Goal: Transaction & Acquisition: Purchase product/service

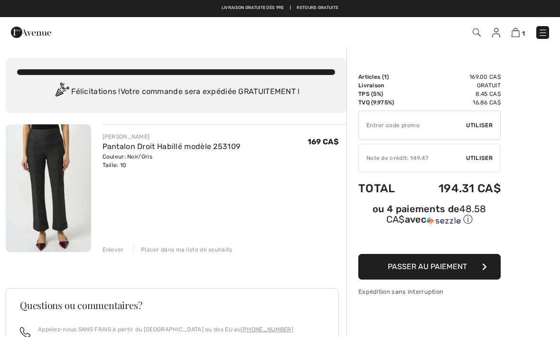
click at [78, 182] on img at bounding box center [48, 188] width 85 height 128
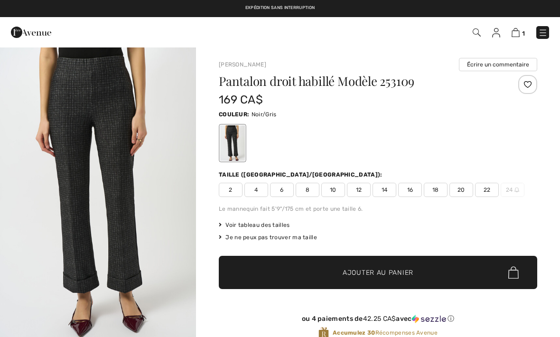
checkbox input "true"
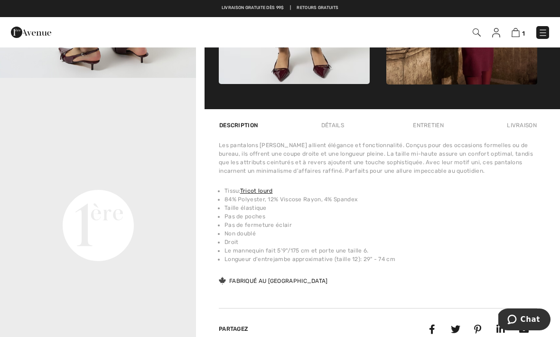
scroll to position [581, 0]
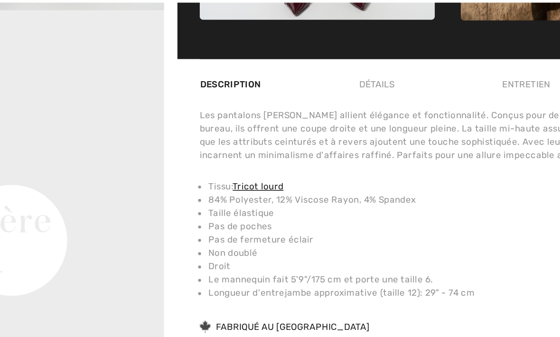
click at [334, 203] on li "Non doublé" at bounding box center [380, 207] width 312 height 9
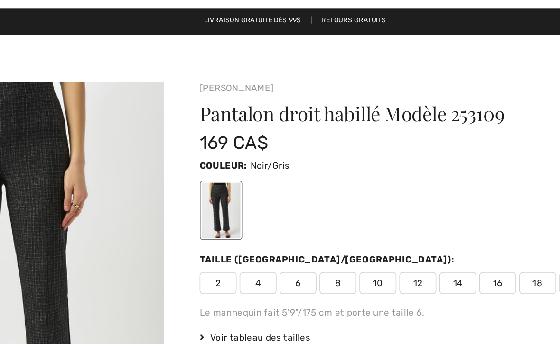
scroll to position [0, 0]
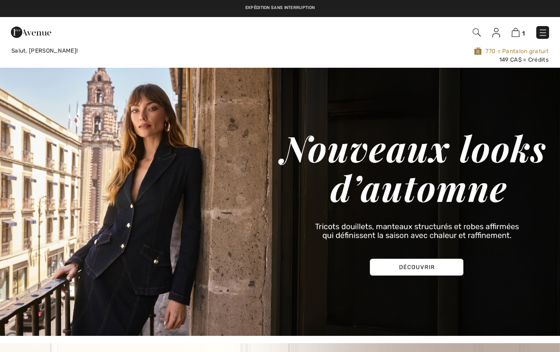
checkbox input "true"
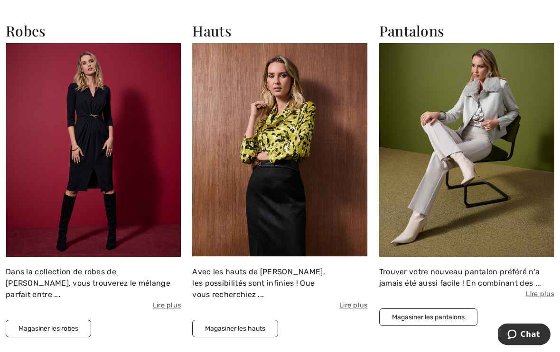
scroll to position [738, 0]
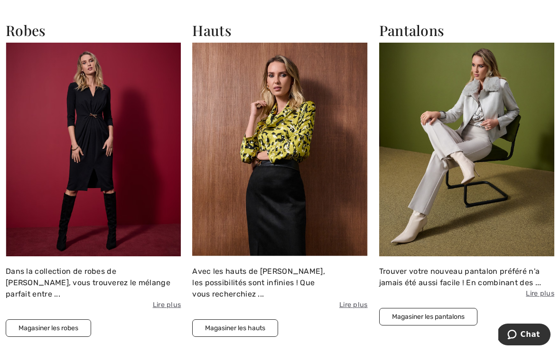
click at [265, 322] on button "Magasiner les hauts" at bounding box center [235, 329] width 86 height 18
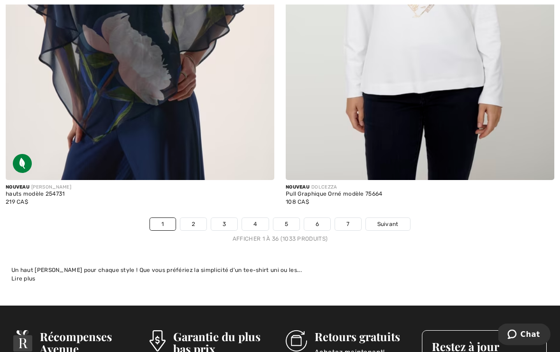
scroll to position [8157, 0]
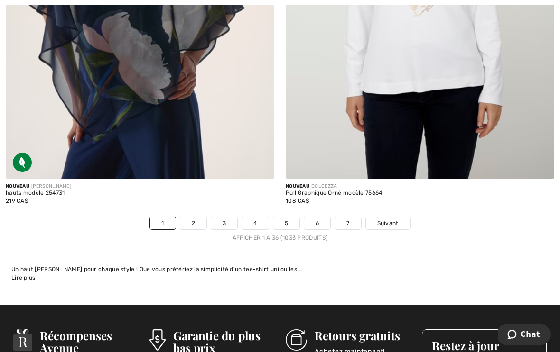
click at [395, 219] on span "Suivant" at bounding box center [387, 223] width 21 height 9
click at [405, 217] on link "Suivant" at bounding box center [388, 223] width 44 height 12
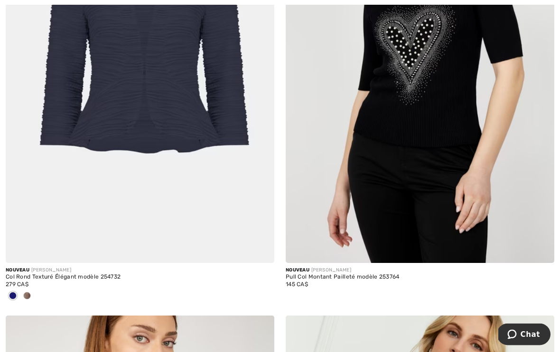
scroll to position [1174, 0]
click at [34, 301] on div at bounding box center [140, 297] width 268 height 16
click at [35, 289] on div at bounding box center [140, 297] width 268 height 16
click at [36, 294] on div at bounding box center [140, 297] width 268 height 16
click at [35, 296] on div at bounding box center [140, 297] width 268 height 16
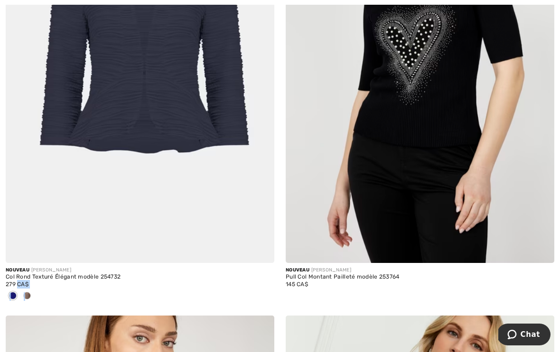
click at [38, 293] on div at bounding box center [140, 297] width 268 height 16
click at [34, 292] on div at bounding box center [27, 297] width 14 height 16
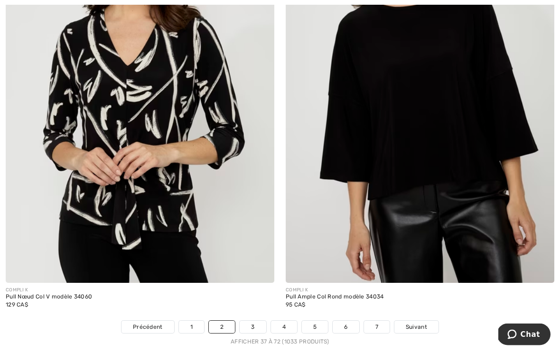
scroll to position [8068, 0]
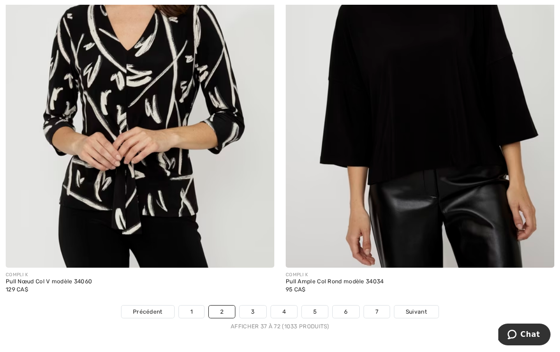
click at [421, 306] on link "Suivant" at bounding box center [416, 312] width 44 height 12
click at [420, 308] on span "Suivant" at bounding box center [415, 312] width 21 height 9
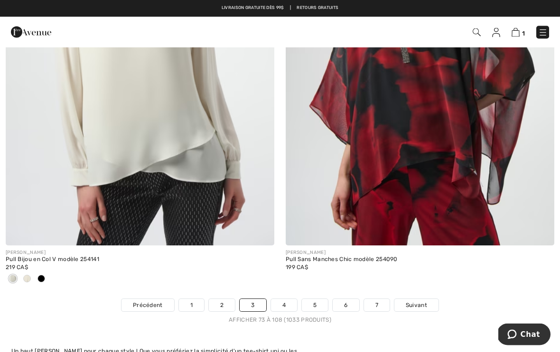
scroll to position [7946, 0]
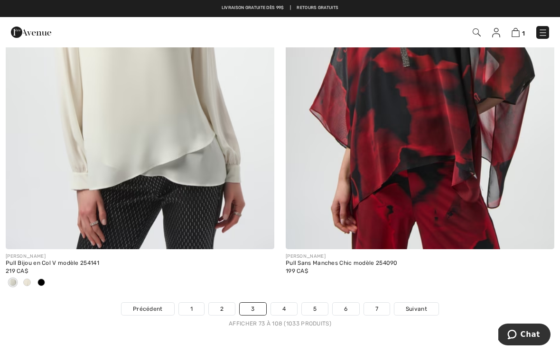
click at [422, 305] on span "Suivant" at bounding box center [415, 309] width 21 height 9
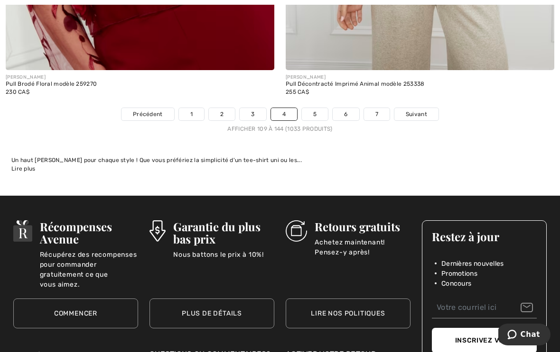
scroll to position [8264, 0]
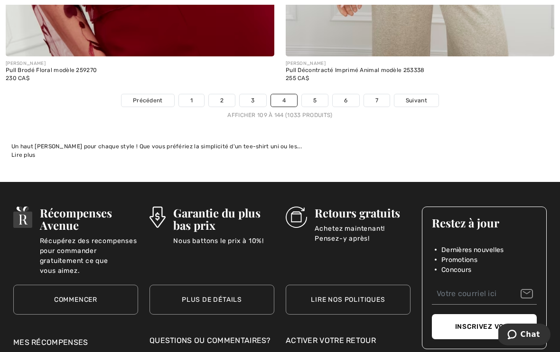
click at [431, 94] on link "Suivant" at bounding box center [416, 100] width 44 height 12
click at [425, 96] on span "Suivant" at bounding box center [415, 100] width 21 height 9
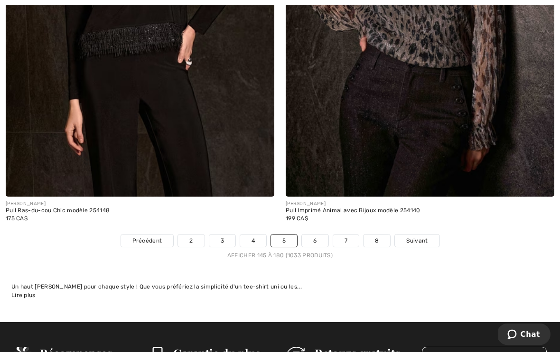
scroll to position [8155, 0]
click at [422, 237] on span "Suivant" at bounding box center [416, 241] width 21 height 9
click at [425, 237] on span "Suivant" at bounding box center [416, 241] width 21 height 9
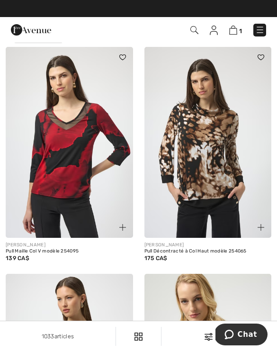
scroll to position [42, 0]
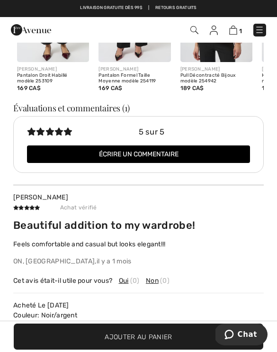
scroll to position [1239, 0]
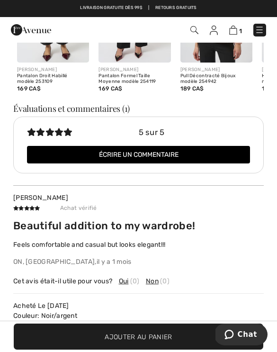
click at [231, 31] on img at bounding box center [234, 30] width 8 height 9
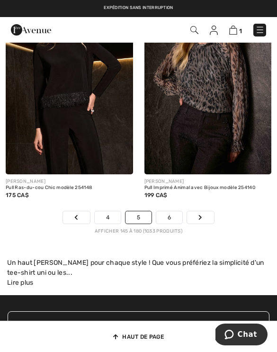
scroll to position [4275, 0]
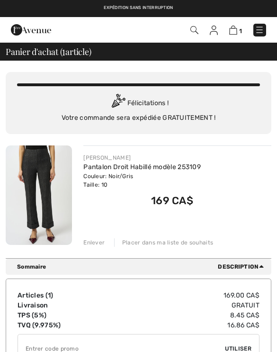
checkbox input "true"
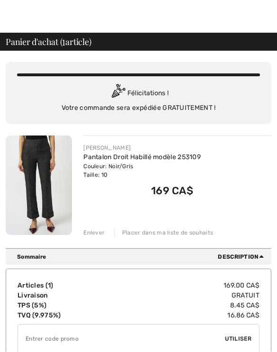
scroll to position [10, 0]
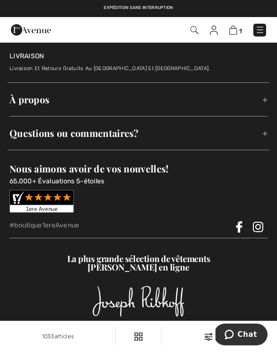
click at [47, 35] on img at bounding box center [31, 29] width 40 height 19
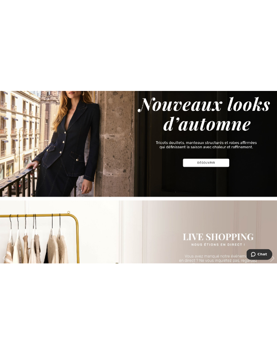
scroll to position [301, 0]
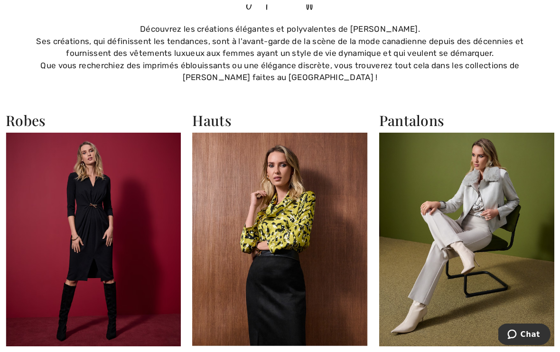
scroll to position [648, 0]
click at [291, 216] on img at bounding box center [279, 240] width 175 height 214
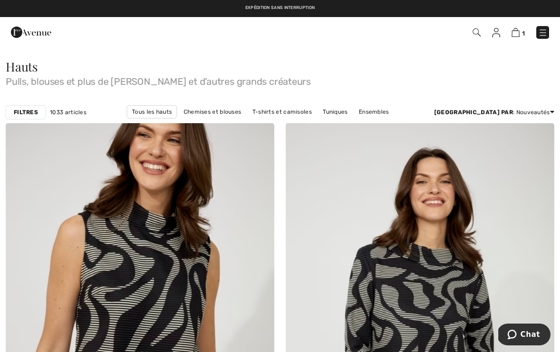
click at [366, 114] on link "Ensembles" at bounding box center [374, 112] width 40 height 12
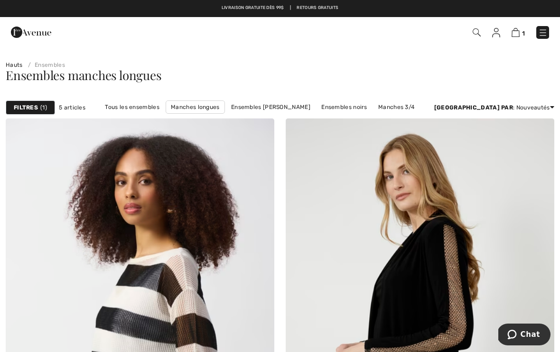
click at [307, 105] on link "Ensembles [PERSON_NAME]" at bounding box center [270, 107] width 89 height 12
click at [302, 110] on link "Ensembles [PERSON_NAME]" at bounding box center [270, 107] width 89 height 12
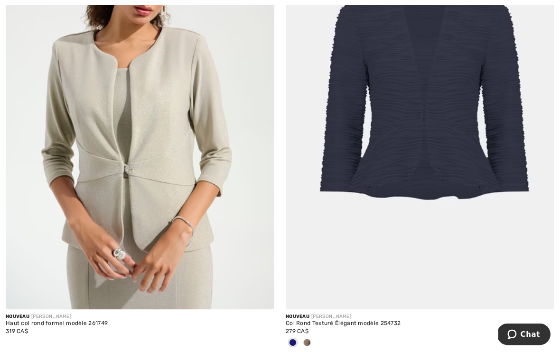
scroll to position [211, 0]
click at [312, 338] on div at bounding box center [307, 344] width 14 height 16
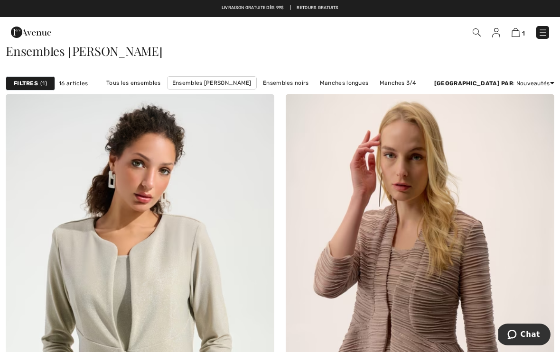
scroll to position [0, 0]
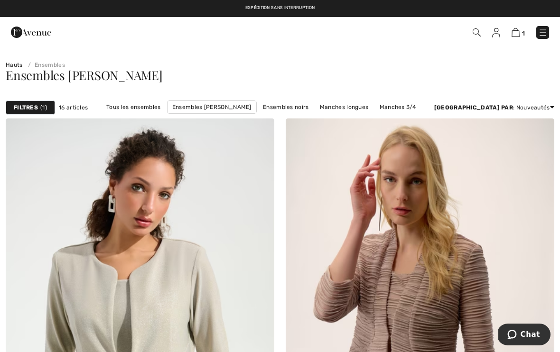
click at [165, 106] on link "Tous les ensembles" at bounding box center [133, 107] width 64 height 12
click at [165, 105] on link "Tous les ensembles" at bounding box center [133, 107] width 64 height 12
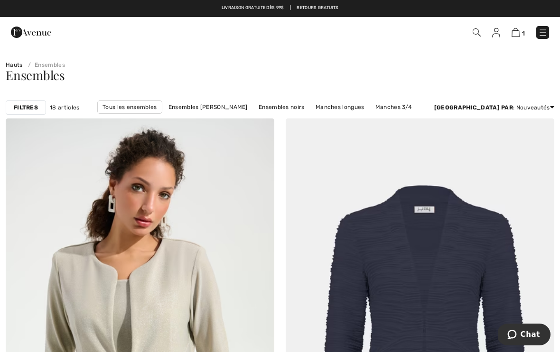
click at [28, 110] on strong "Filtres" at bounding box center [26, 107] width 24 height 9
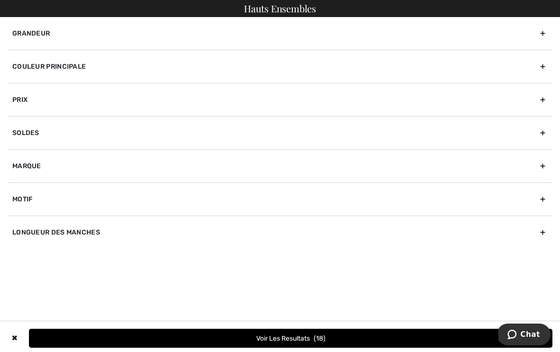
click at [92, 138] on div "Soldes" at bounding box center [280, 132] width 544 height 33
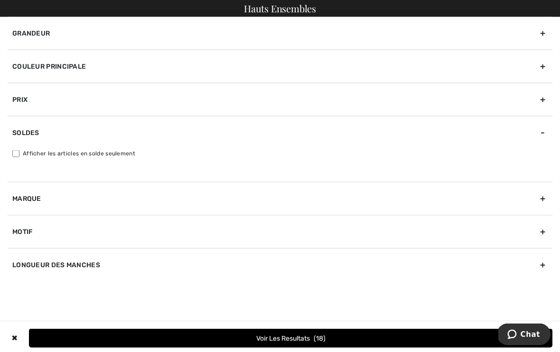
scroll to position [55, 0]
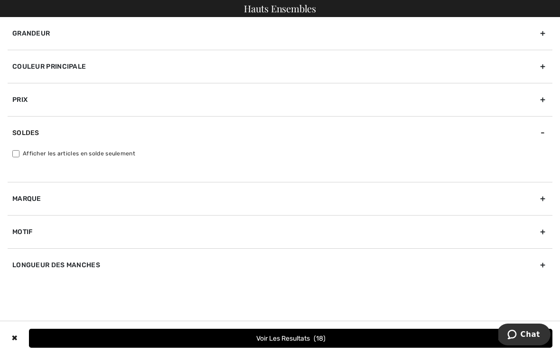
click at [310, 348] on button "Voir les resultats 18" at bounding box center [290, 338] width 523 height 19
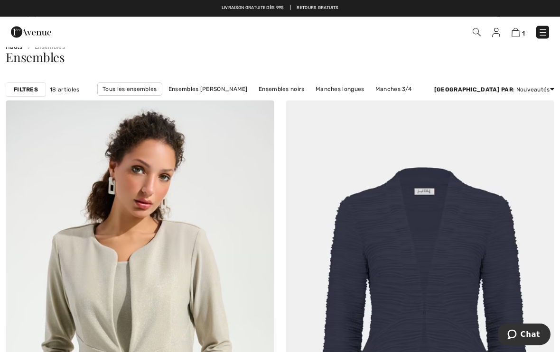
scroll to position [0, 0]
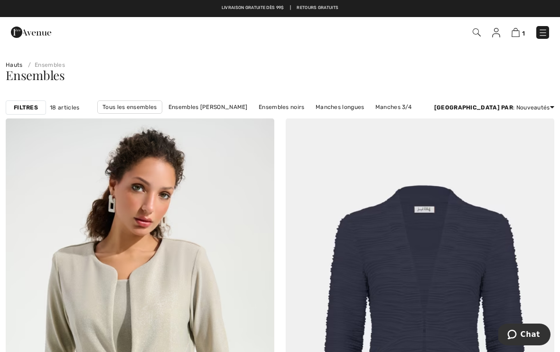
click at [36, 107] on strong "Filtres" at bounding box center [26, 107] width 24 height 9
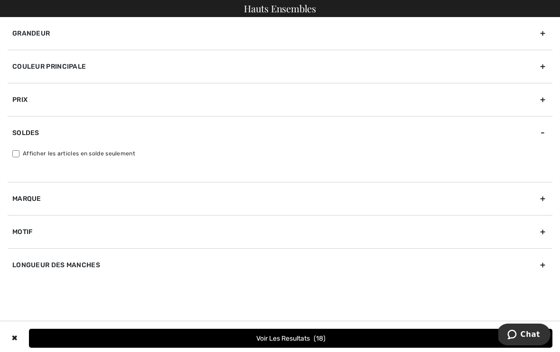
click at [21, 331] on div "✖" at bounding box center [15, 338] width 14 height 19
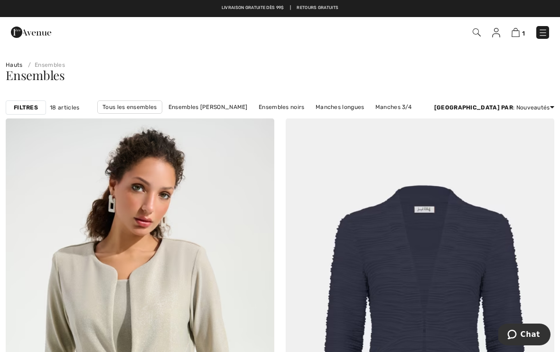
click at [540, 36] on img at bounding box center [542, 32] width 9 height 9
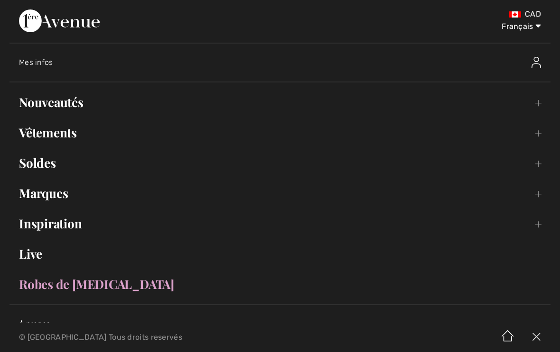
click at [73, 127] on link "Vêtements Toggle submenu" at bounding box center [279, 132] width 541 height 21
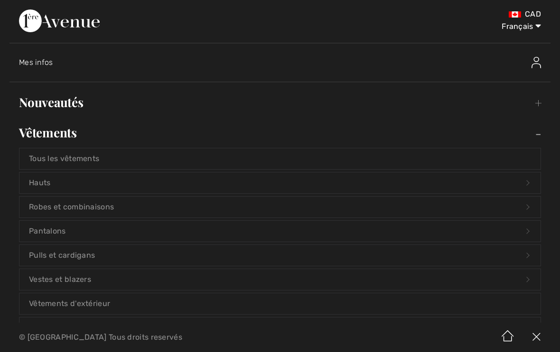
click at [123, 251] on link "Pulls et cardigans Open submenu" at bounding box center [279, 255] width 521 height 21
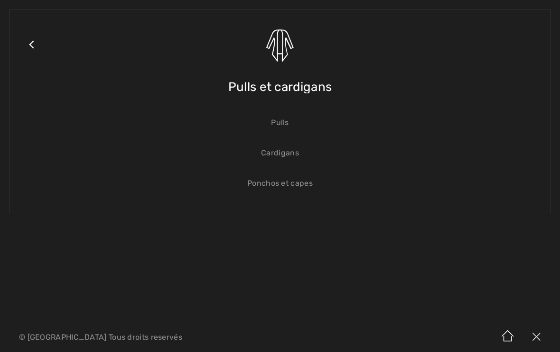
click at [290, 122] on link "Pulls" at bounding box center [279, 122] width 521 height 21
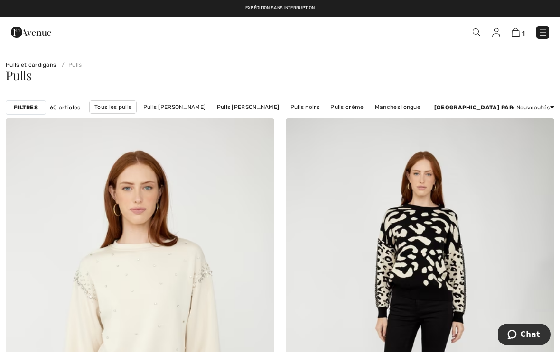
click at [28, 110] on strong "Filtres" at bounding box center [26, 107] width 24 height 9
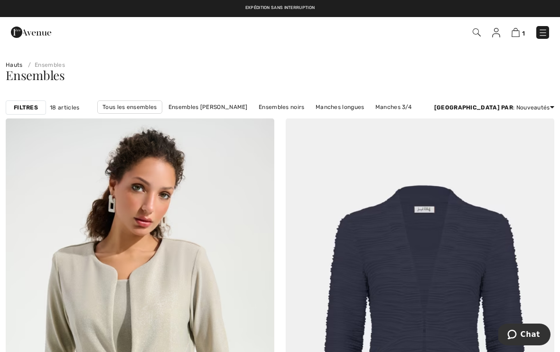
click at [33, 110] on strong "Filtres" at bounding box center [26, 107] width 24 height 9
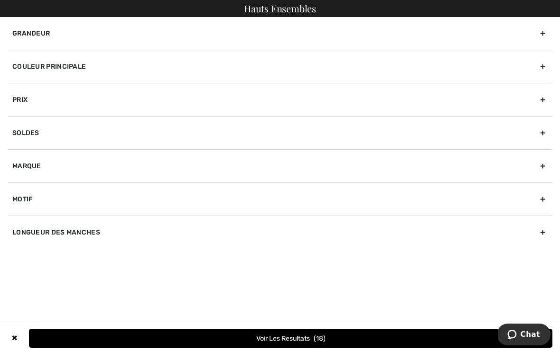
click at [550, 35] on div "Grandeur" at bounding box center [280, 33] width 544 height 33
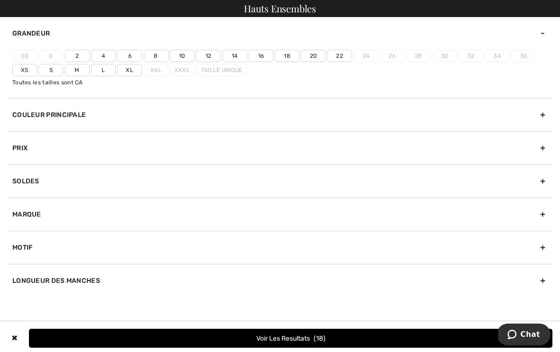
click at [58, 69] on label "S" at bounding box center [50, 70] width 25 height 12
click at [0, 0] on input"] "S" at bounding box center [0, 0] width 0 height 0
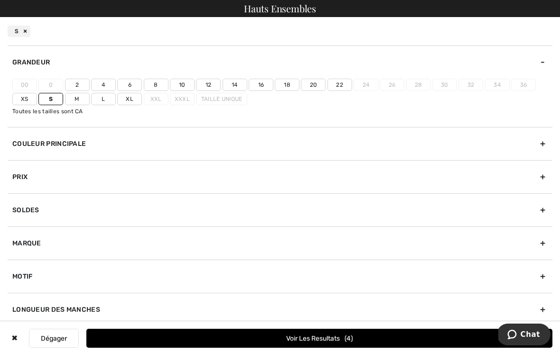
click at [32, 93] on label "Xs" at bounding box center [24, 99] width 25 height 12
click at [0, 0] on input"] "Xs" at bounding box center [0, 0] width 0 height 0
click at [430, 324] on div "✖ Dégager Voir les resultats 6" at bounding box center [280, 338] width 560 height 34
click at [413, 336] on button "Voir les resultats 6" at bounding box center [319, 338] width 466 height 19
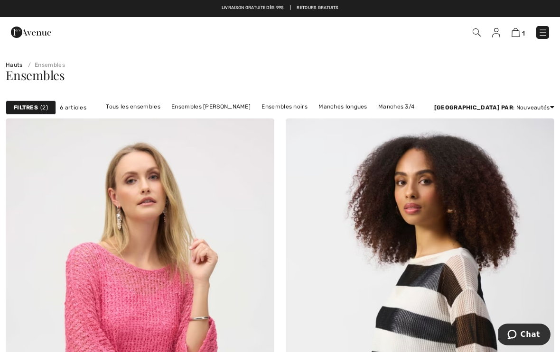
click at [539, 34] on img at bounding box center [542, 32] width 9 height 9
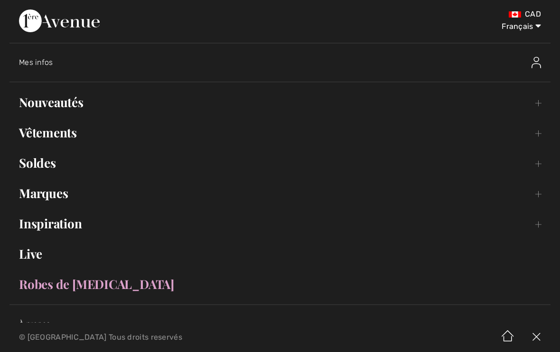
click at [92, 123] on link "Vêtements Toggle submenu" at bounding box center [279, 132] width 541 height 21
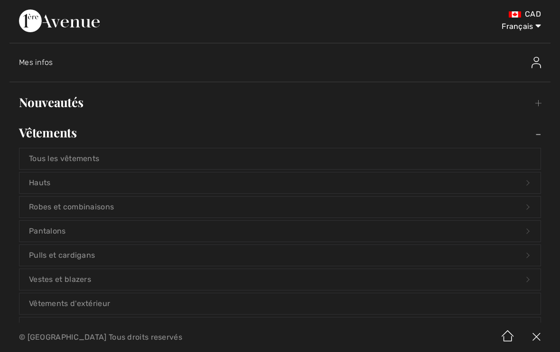
click at [83, 131] on link "Vêtements Toggle submenu" at bounding box center [279, 132] width 541 height 21
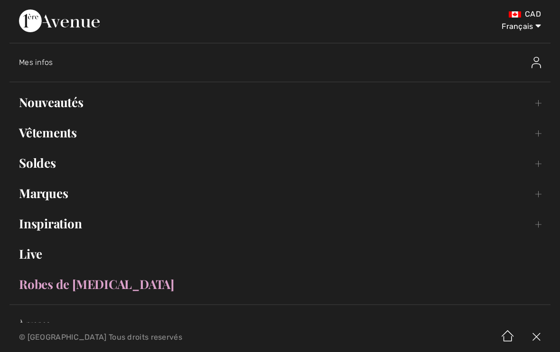
click at [81, 131] on link "Vêtements Toggle submenu" at bounding box center [279, 132] width 541 height 21
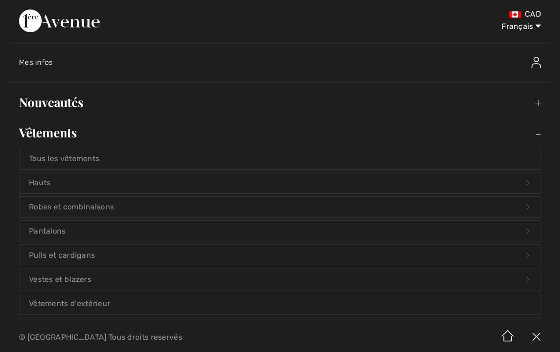
click at [128, 251] on link "Pulls et cardigans Open submenu" at bounding box center [279, 255] width 521 height 21
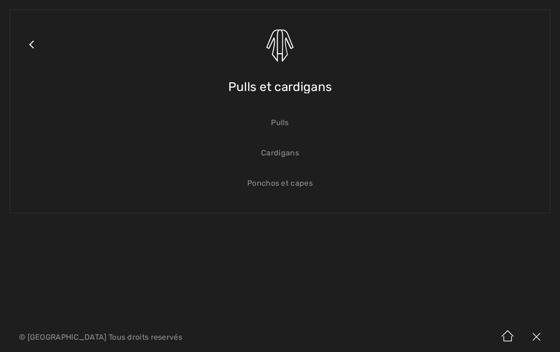
click at [29, 50] on link "Close submenu" at bounding box center [31, 56] width 24 height 74
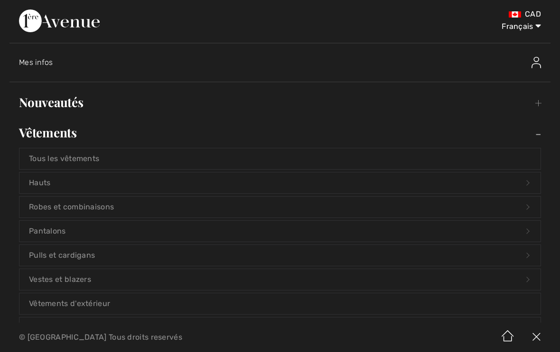
click at [127, 256] on link "Pulls et cardigans Open submenu" at bounding box center [279, 255] width 521 height 21
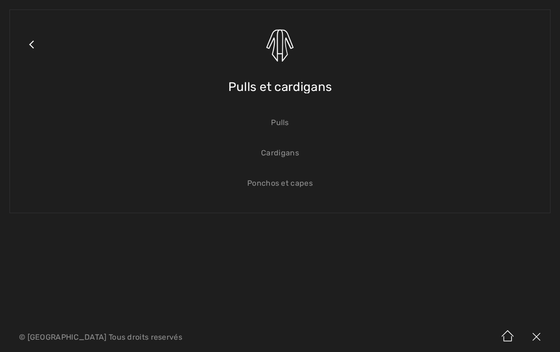
click at [323, 92] on span "Pulls et cardigans" at bounding box center [279, 87] width 103 height 34
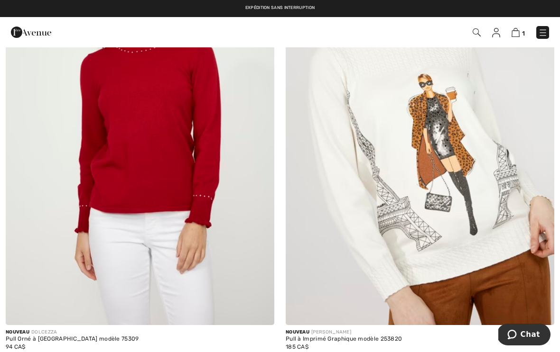
scroll to position [2991, 0]
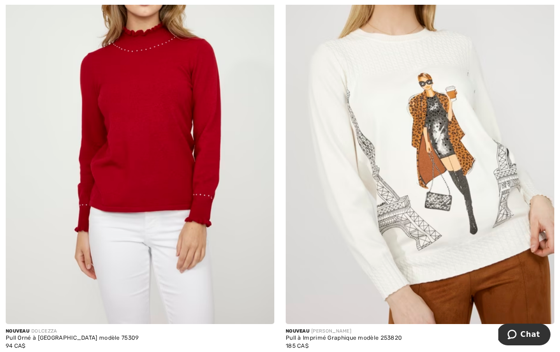
click at [48, 350] on div at bounding box center [55, 358] width 14 height 16
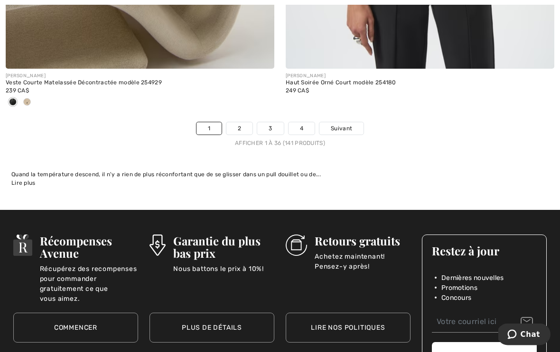
scroll to position [8267, 0]
click at [348, 124] on span "Suivant" at bounding box center [341, 128] width 21 height 9
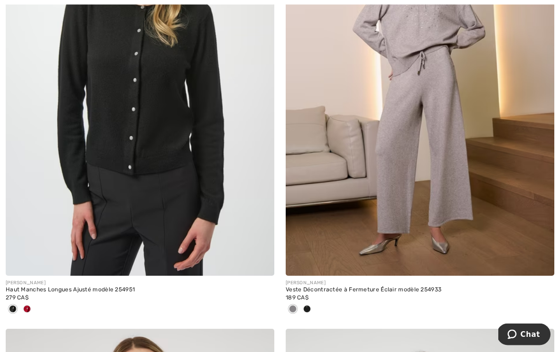
scroll to position [706, 0]
click at [32, 308] on div at bounding box center [27, 310] width 14 height 16
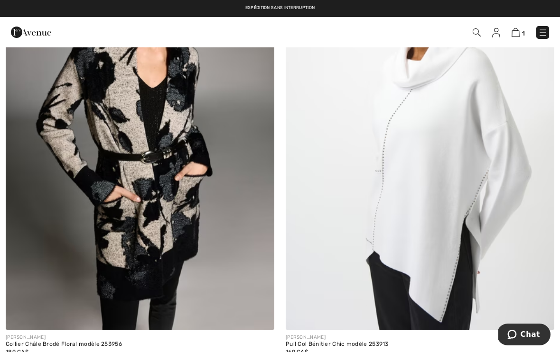
scroll to position [2980, 0]
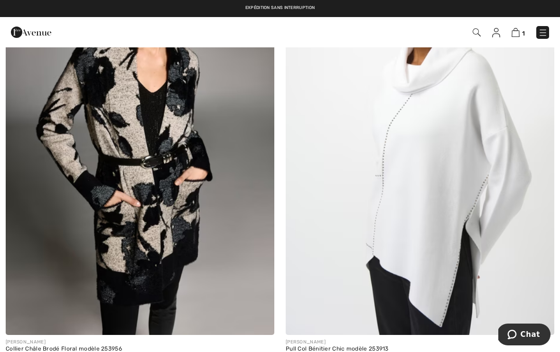
click at [552, 181] on img at bounding box center [419, 134] width 268 height 403
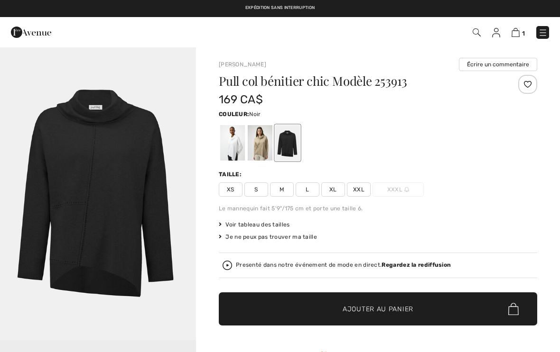
checkbox input "true"
click at [526, 158] on div at bounding box center [378, 142] width 318 height 39
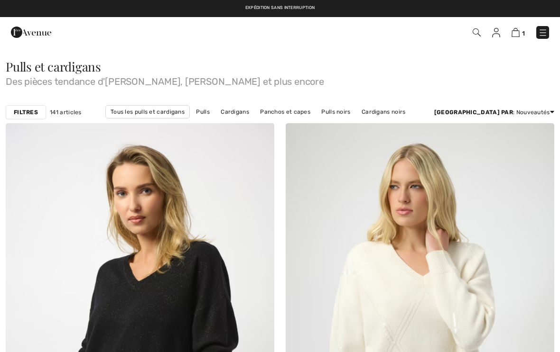
scroll to position [3015, 0]
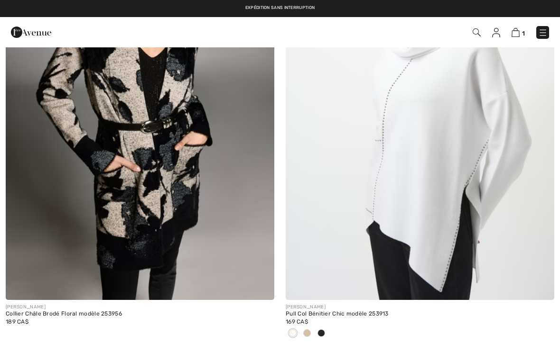
checkbox input "true"
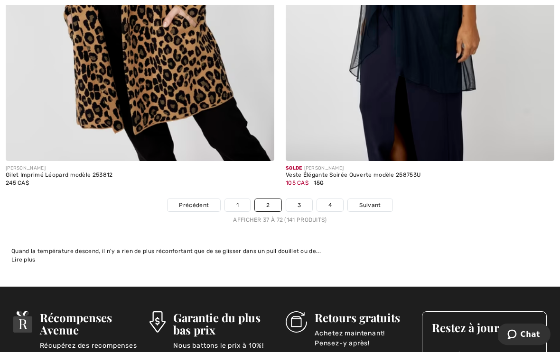
scroll to position [8159, 0]
click at [380, 199] on link "Suivant" at bounding box center [370, 205] width 44 height 12
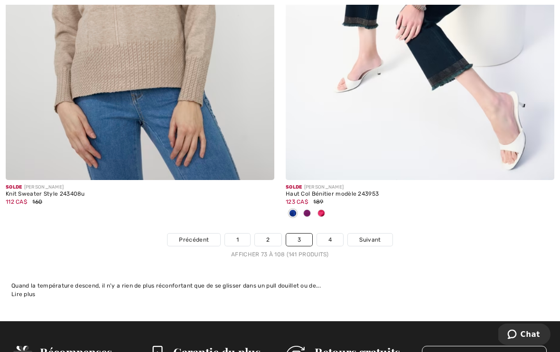
scroll to position [8125, 0]
click at [381, 234] on link "Suivant" at bounding box center [370, 240] width 44 height 12
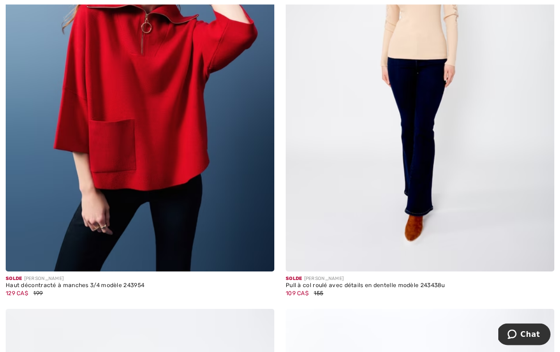
scroll to position [254, 0]
click at [236, 229] on img at bounding box center [140, 70] width 268 height 403
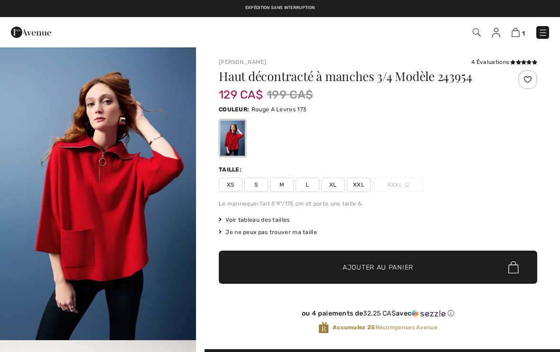
checkbox input "true"
click at [238, 182] on span "XS" at bounding box center [231, 185] width 24 height 14
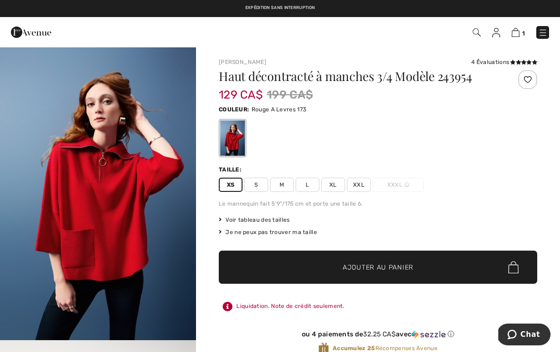
click at [290, 216] on div "Voir tableau des tailles" at bounding box center [378, 220] width 318 height 9
click at [259, 216] on span "Voir tableau des tailles" at bounding box center [254, 220] width 71 height 9
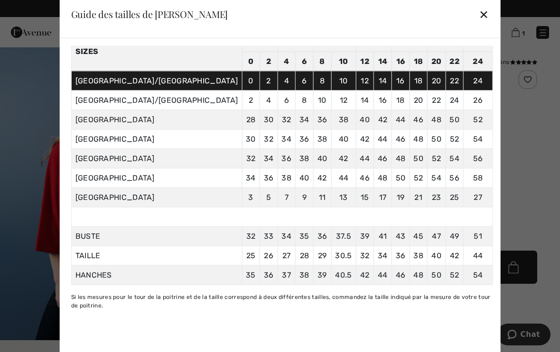
scroll to position [72, 0]
click at [478, 19] on div "✕" at bounding box center [483, 14] width 10 height 20
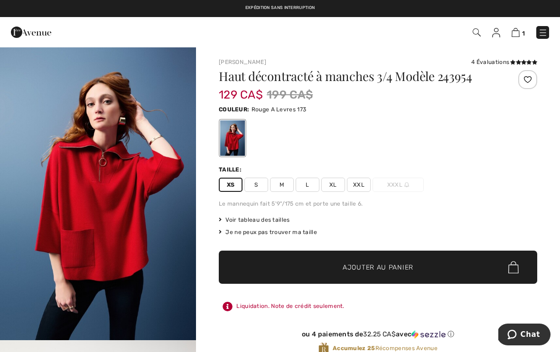
click at [453, 266] on span "✔ Ajouté au panier Ajouter au panier" at bounding box center [378, 267] width 318 height 33
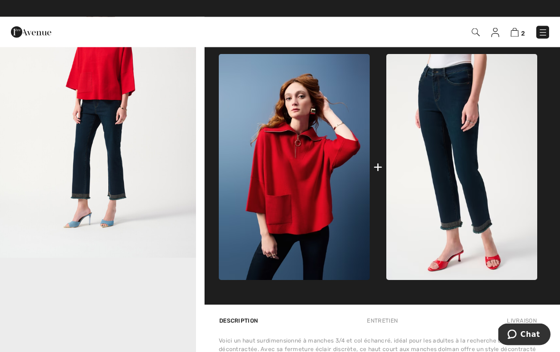
scroll to position [376, 0]
click at [386, 171] on img at bounding box center [461, 167] width 151 height 226
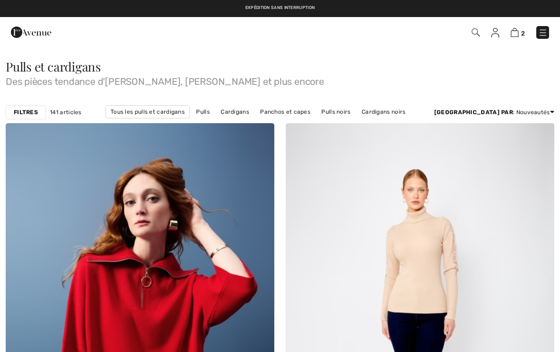
scroll to position [270, 0]
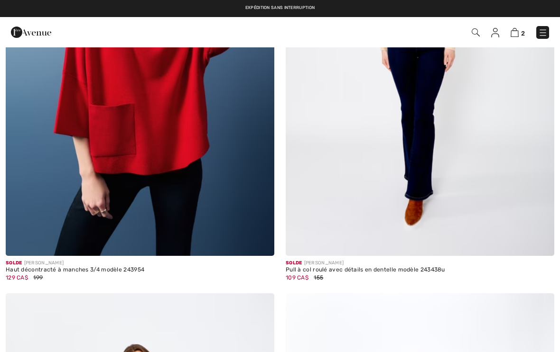
checkbox input "true"
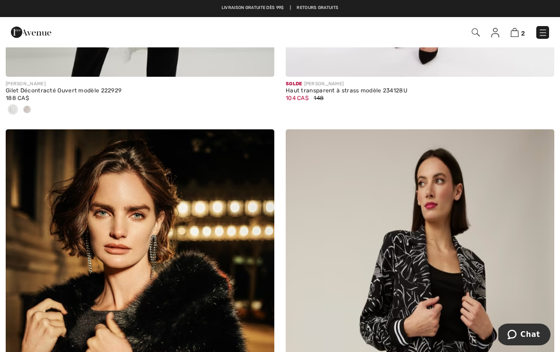
scroll to position [6870, 0]
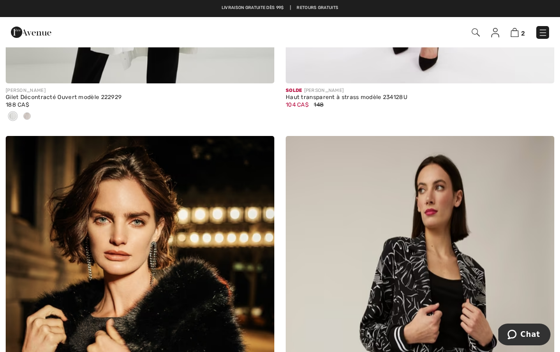
click at [517, 33] on img at bounding box center [514, 32] width 8 height 9
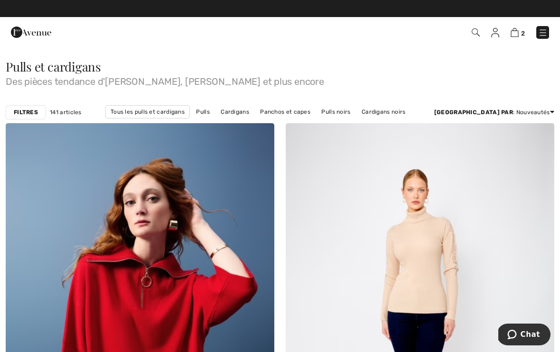
click at [546, 28] on img at bounding box center [542, 32] width 9 height 9
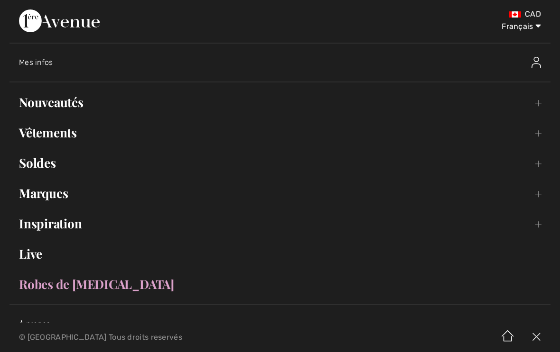
click at [109, 133] on link "Vêtements Toggle submenu" at bounding box center [279, 132] width 541 height 21
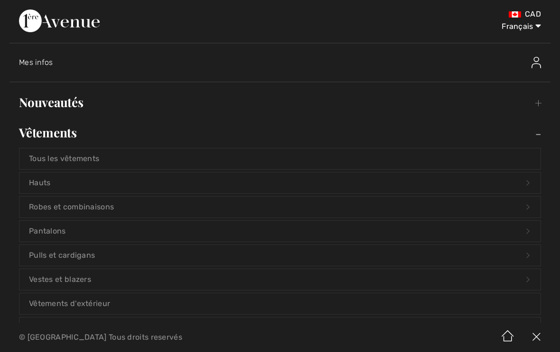
click at [133, 249] on link "Pulls et cardigans Open submenu" at bounding box center [279, 255] width 521 height 21
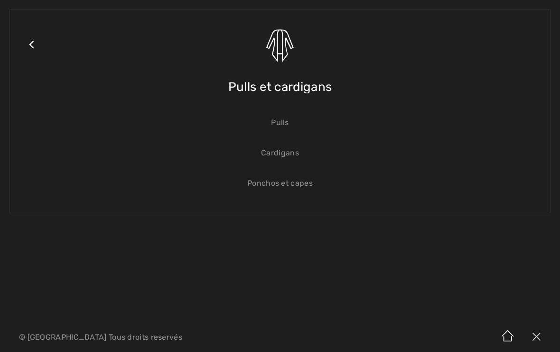
click at [548, 325] on img at bounding box center [536, 337] width 28 height 29
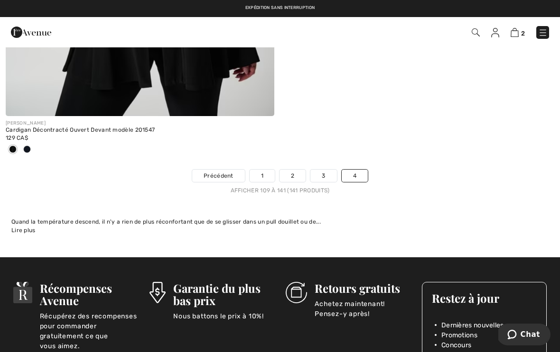
scroll to position [7726, 0]
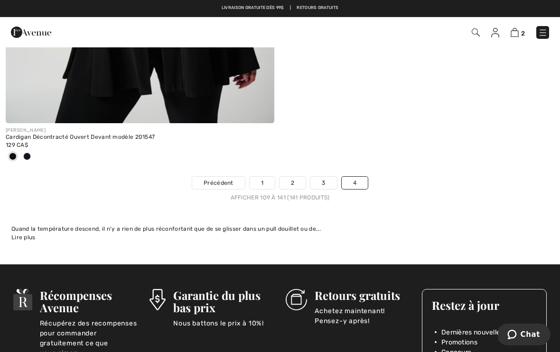
click at [328, 177] on link "3" at bounding box center [323, 183] width 26 height 12
click at [333, 177] on link "3" at bounding box center [323, 183] width 26 height 12
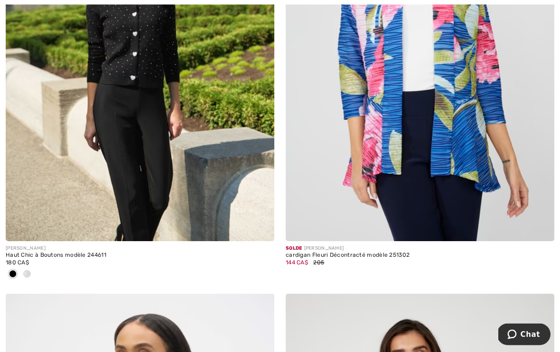
scroll to position [1196, 0]
click at [36, 272] on div at bounding box center [140, 275] width 268 height 16
click at [31, 267] on div at bounding box center [27, 275] width 14 height 16
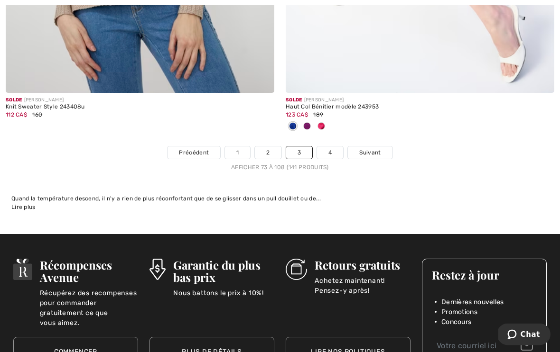
scroll to position [8212, 0]
click at [271, 148] on link "2" at bounding box center [268, 153] width 26 height 12
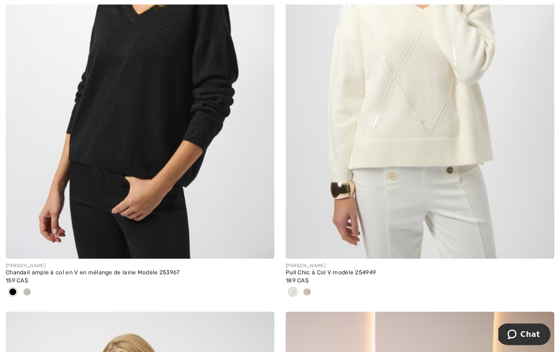
scroll to position [268, 0]
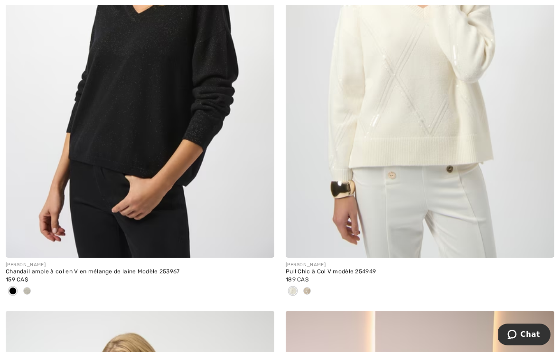
click at [314, 287] on div at bounding box center [419, 292] width 268 height 16
click at [313, 287] on div at bounding box center [307, 292] width 14 height 16
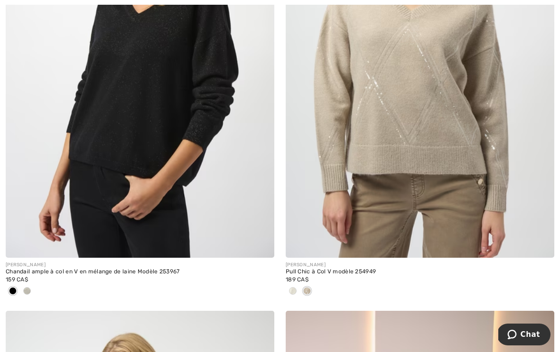
click at [299, 292] on div at bounding box center [292, 292] width 14 height 16
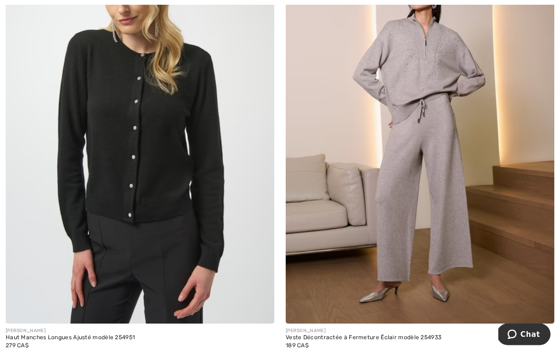
scroll to position [658, 0]
click at [33, 351] on div at bounding box center [27, 358] width 14 height 16
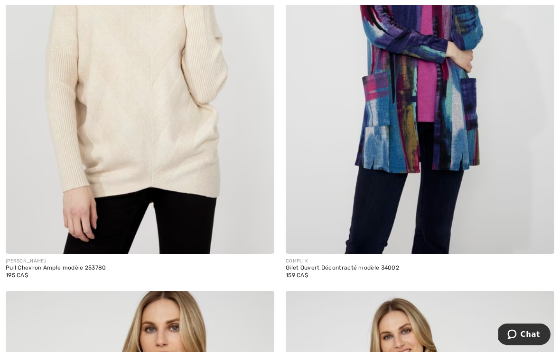
scroll to position [1183, 0]
click at [247, 166] on img at bounding box center [140, 53] width 268 height 403
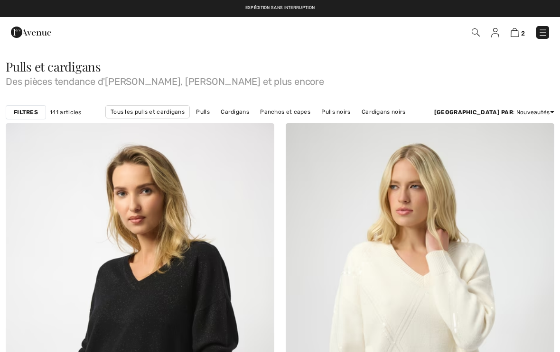
checkbox input "true"
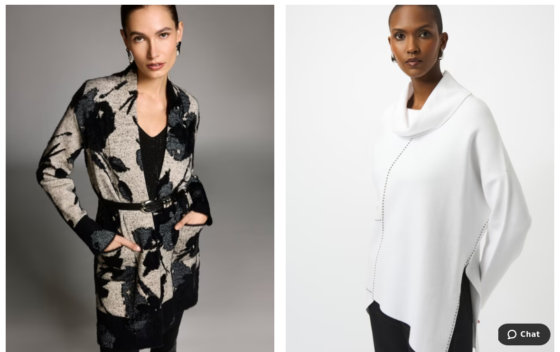
scroll to position [2936, 0]
click at [233, 269] on img at bounding box center [140, 178] width 268 height 403
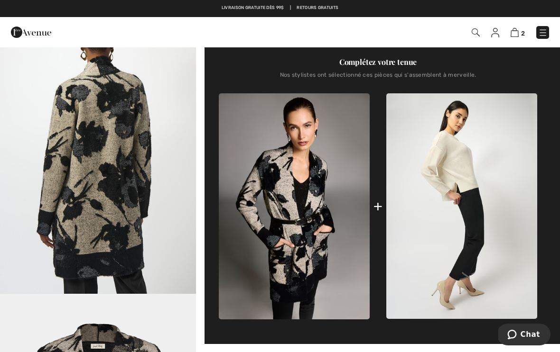
scroll to position [347, 0]
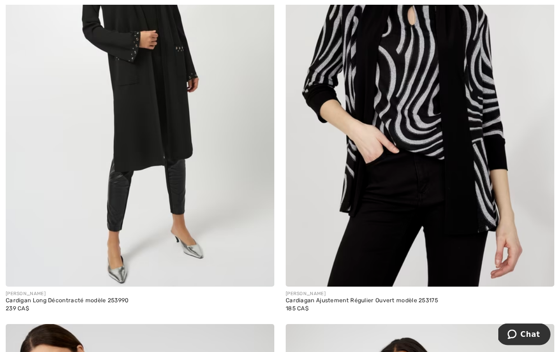
scroll to position [7593, 0]
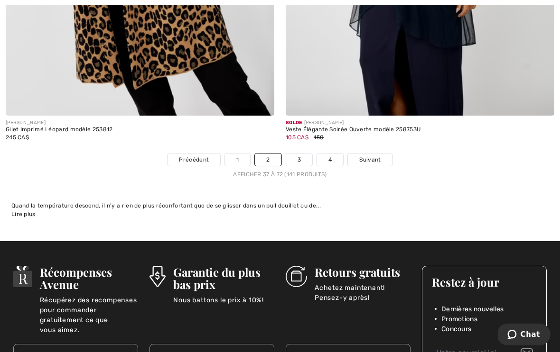
click at [249, 156] on link "1" at bounding box center [237, 160] width 25 height 12
click at [241, 154] on link "1" at bounding box center [237, 160] width 25 height 12
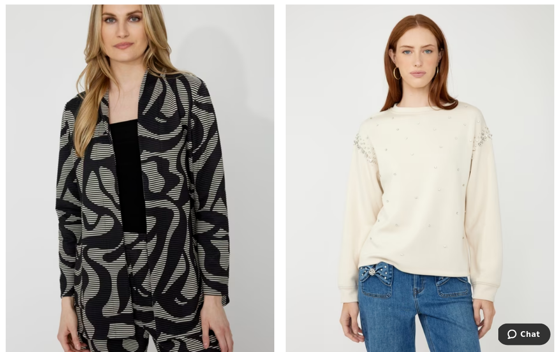
scroll to position [142, 0]
click at [440, 213] on img at bounding box center [419, 183] width 268 height 403
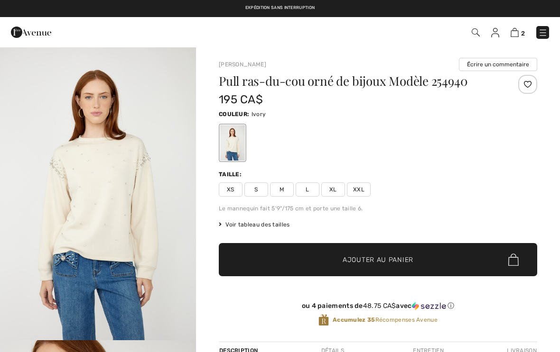
checkbox input "true"
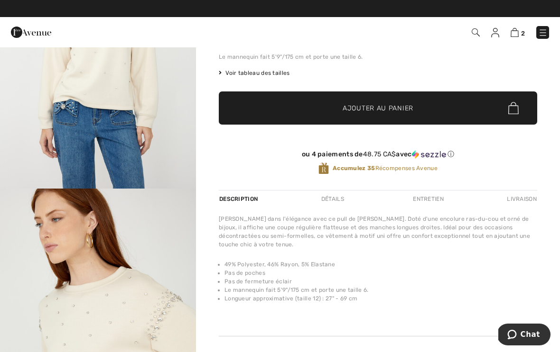
click at [554, 230] on div "Frank Lyman Écrire un commentaire Pull ras-du-cou orné de bijoux Modèle 254940 …" at bounding box center [378, 155] width 364 height 521
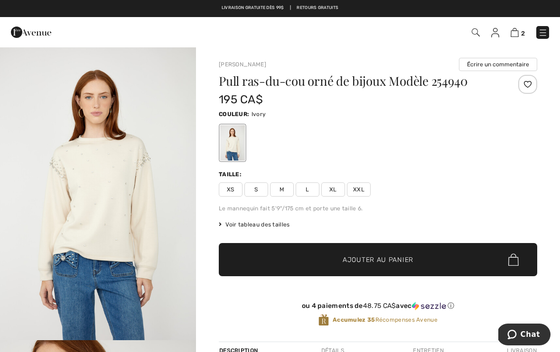
click at [230, 188] on span "XS" at bounding box center [231, 190] width 24 height 14
click at [468, 265] on span "✔ Ajouté au panier Ajouter au panier" at bounding box center [378, 259] width 318 height 33
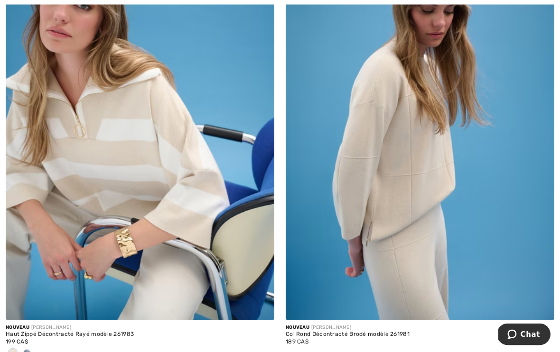
scroll to position [1085, 0]
click at [34, 343] on div "199 CA$" at bounding box center [140, 342] width 268 height 9
click at [35, 350] on div at bounding box center [140, 354] width 268 height 16
click at [35, 343] on div "199 CA$" at bounding box center [140, 342] width 268 height 9
click at [95, 351] on div at bounding box center [140, 354] width 268 height 16
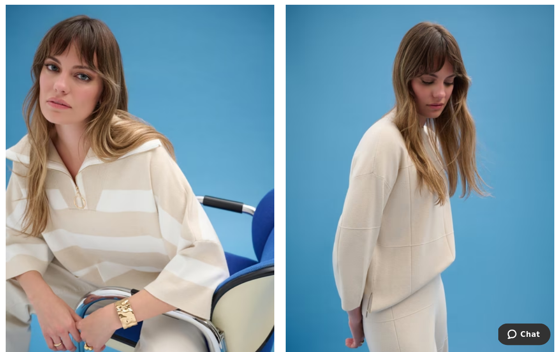
scroll to position [1019, 0]
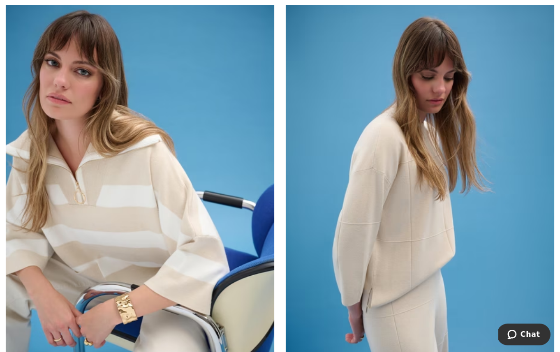
click at [193, 251] on img at bounding box center [140, 185] width 268 height 403
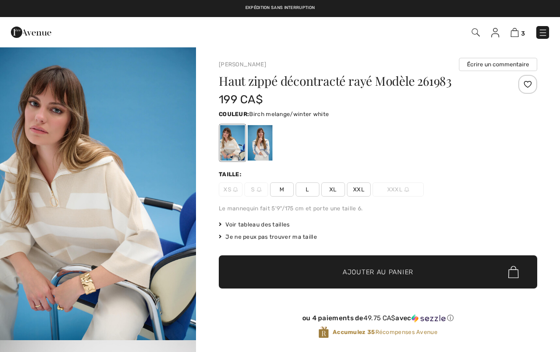
checkbox input "true"
click at [269, 142] on div at bounding box center [260, 143] width 25 height 36
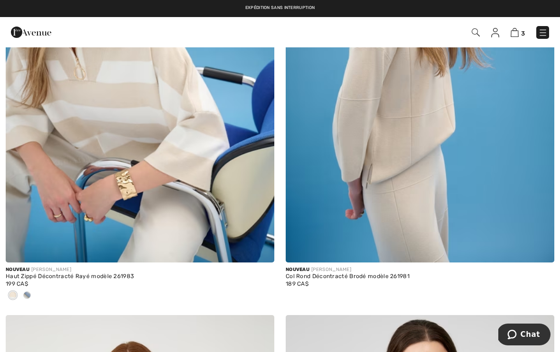
scroll to position [1142, 0]
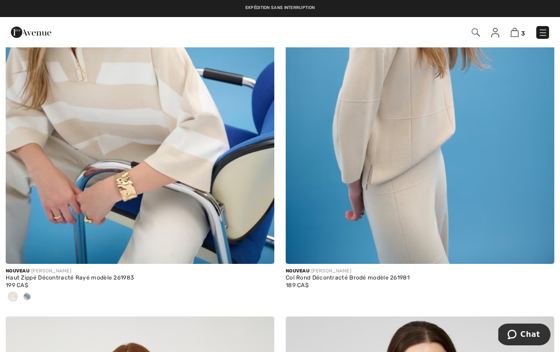
click at [508, 174] on img at bounding box center [419, 63] width 268 height 403
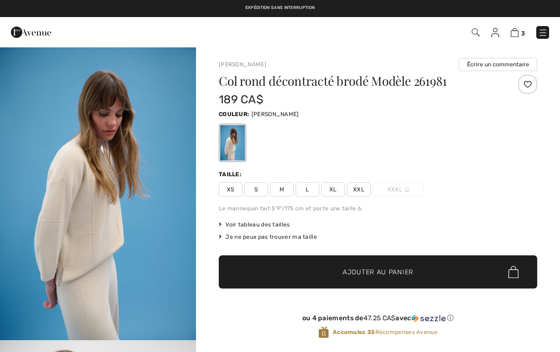
checkbox input "true"
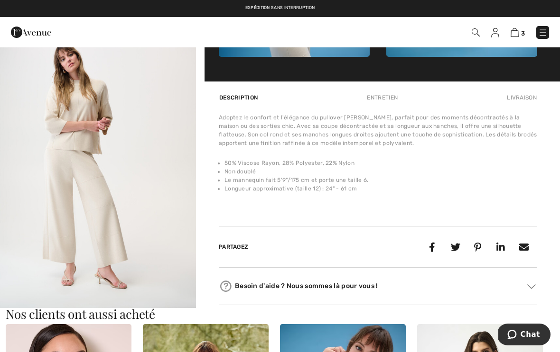
scroll to position [577, 0]
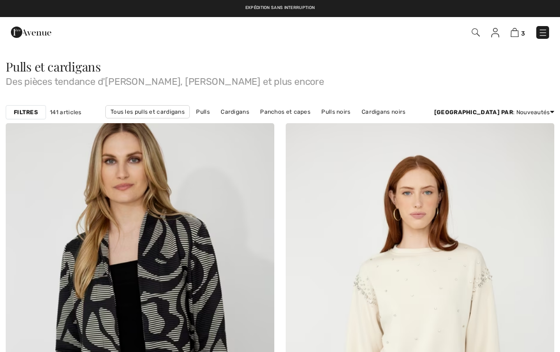
scroll to position [1157, 0]
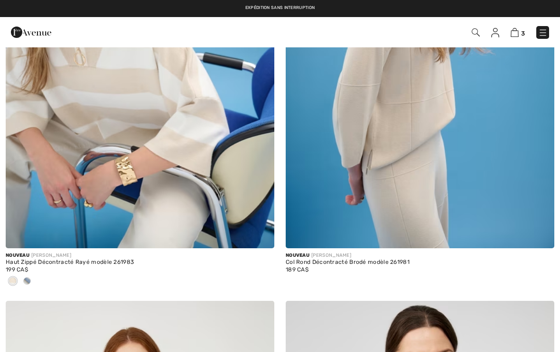
checkbox input "true"
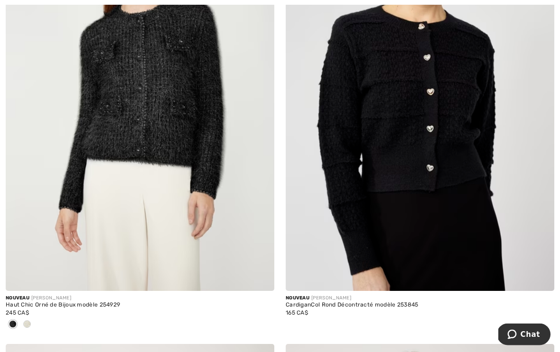
scroll to position [1570, 0]
click at [467, 133] on img at bounding box center [419, 90] width 268 height 403
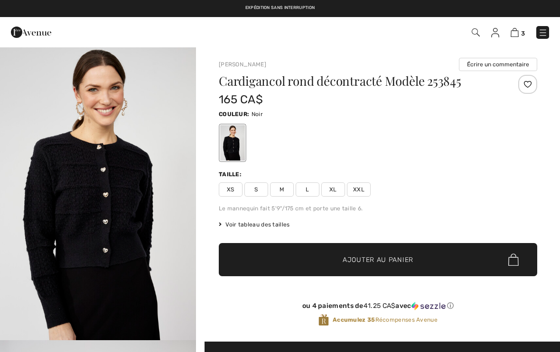
checkbox input "true"
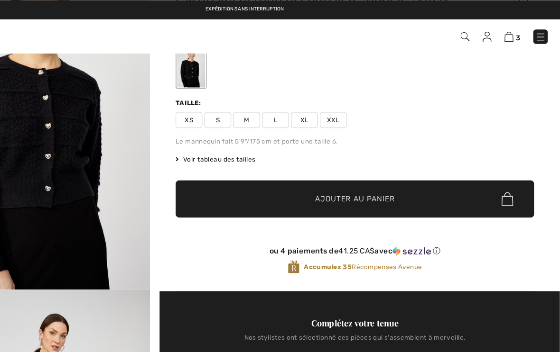
scroll to position [83, 0]
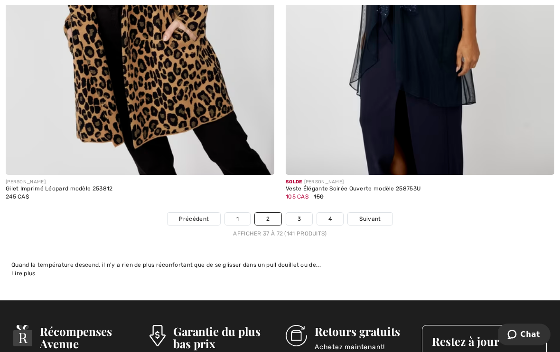
scroll to position [8187, 0]
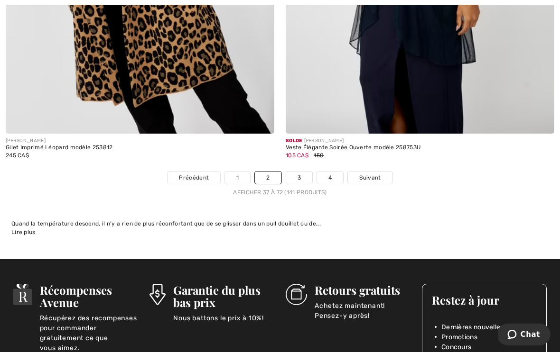
click at [240, 172] on link "1" at bounding box center [237, 178] width 25 height 12
click at [239, 172] on link "1" at bounding box center [237, 178] width 25 height 12
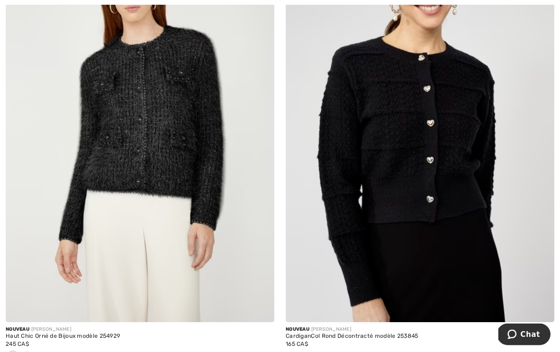
scroll to position [1539, 0]
click at [195, 221] on img at bounding box center [140, 121] width 268 height 403
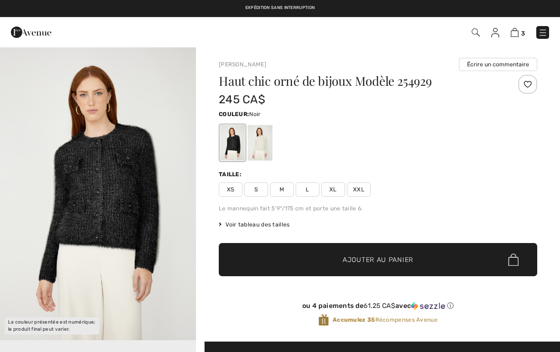
checkbox input "true"
click at [236, 189] on span "XS" at bounding box center [231, 190] width 24 height 14
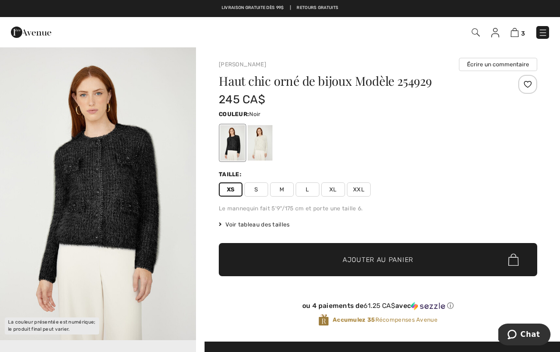
click at [426, 257] on span "✔ Ajouté au panier Ajouter au panier" at bounding box center [378, 259] width 318 height 33
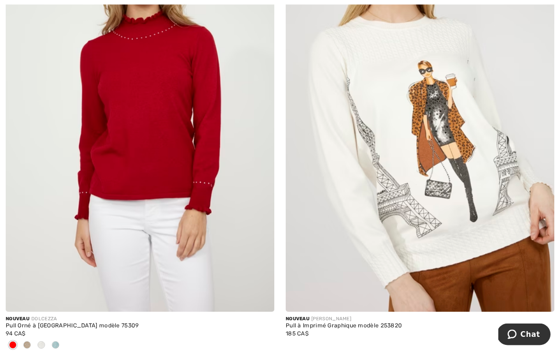
scroll to position [3003, 0]
click at [200, 179] on img at bounding box center [140, 110] width 268 height 403
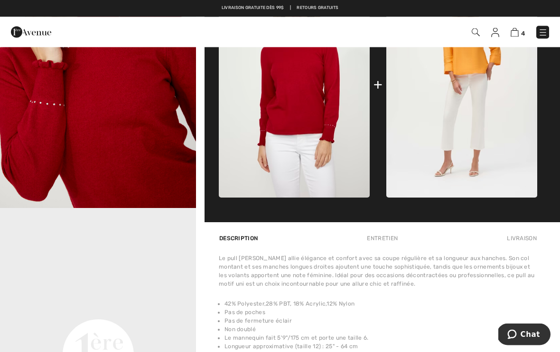
scroll to position [419, 0]
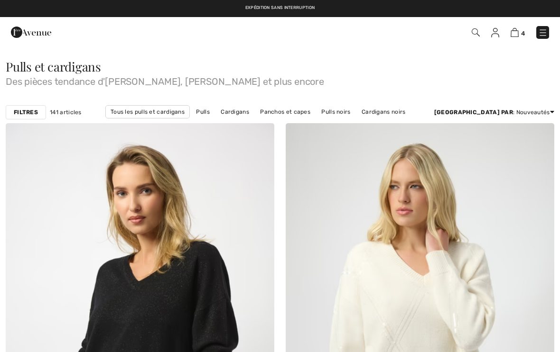
checkbox input "true"
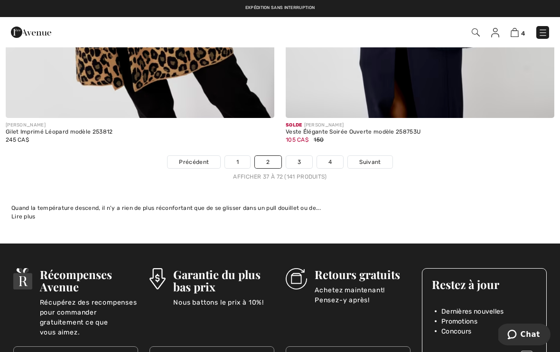
click at [245, 156] on link "1" at bounding box center [237, 162] width 25 height 12
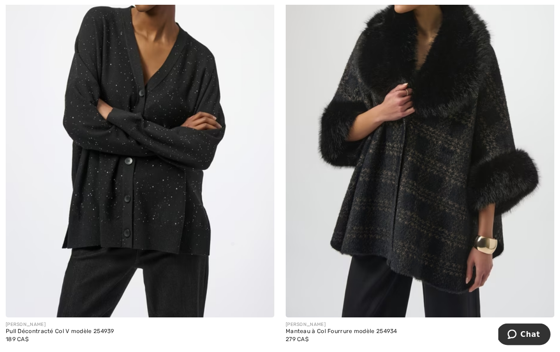
scroll to position [7578, 0]
click at [201, 229] on img at bounding box center [140, 116] width 268 height 403
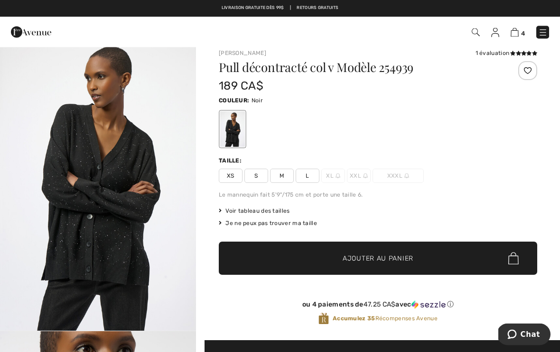
scroll to position [9, 0]
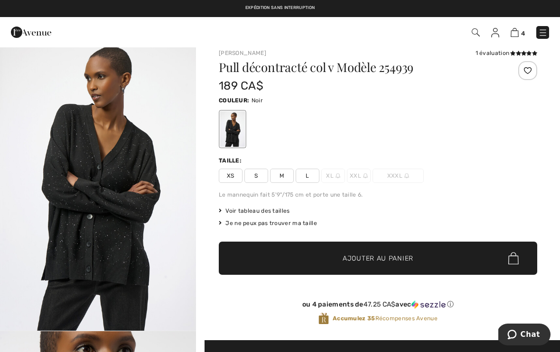
click at [235, 175] on span "XS" at bounding box center [231, 176] width 24 height 14
click at [446, 255] on span "✔ Ajouté au panier Ajouter au panier" at bounding box center [378, 258] width 318 height 33
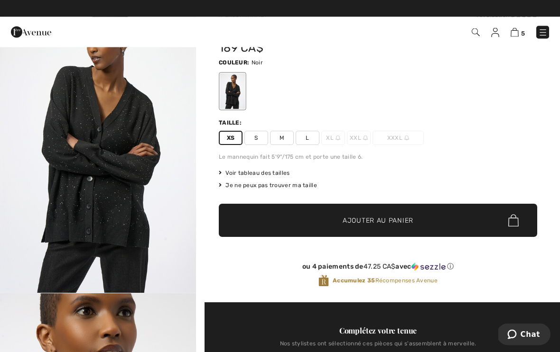
scroll to position [0, 0]
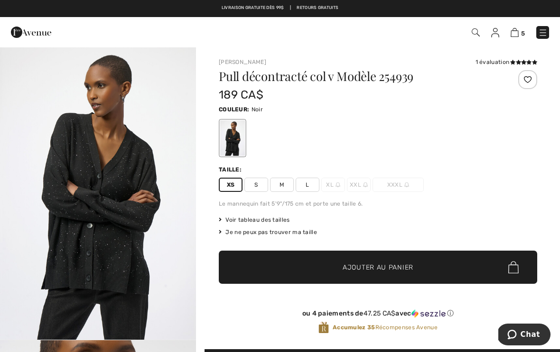
click at [518, 28] on img at bounding box center [514, 32] width 8 height 9
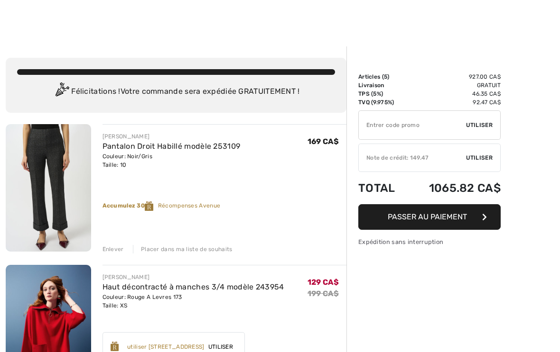
checkbox input "true"
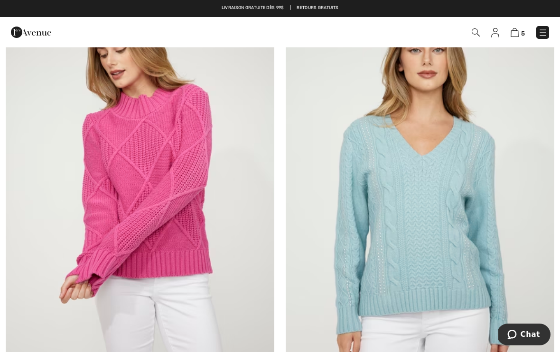
scroll to position [2379, 0]
click at [202, 248] on img at bounding box center [140, 192] width 268 height 403
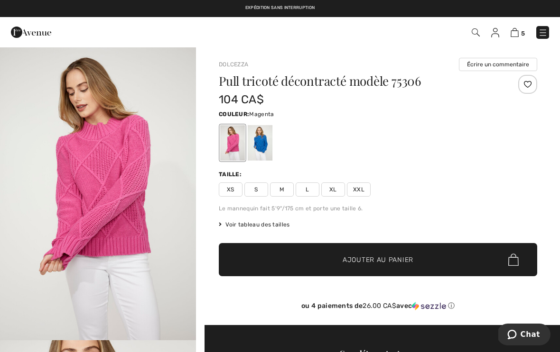
click at [237, 195] on span "XS" at bounding box center [231, 190] width 24 height 14
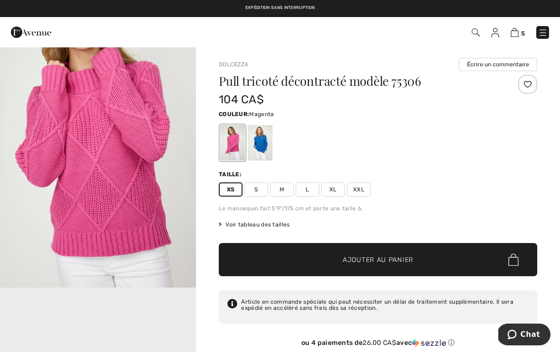
scroll to position [2, 0]
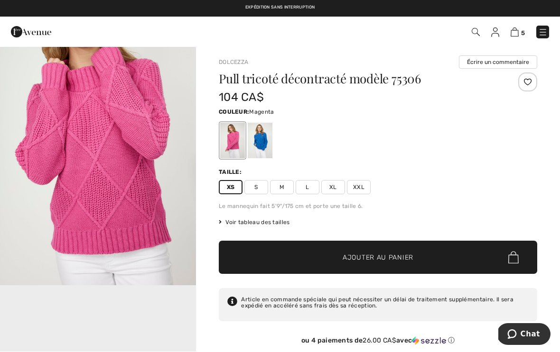
click at [394, 252] on span "✔ Ajouté au panier Ajouter au panier" at bounding box center [378, 257] width 318 height 33
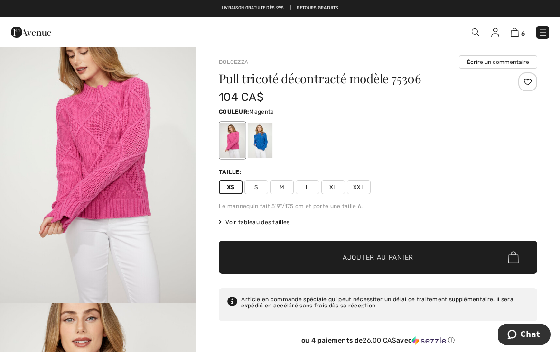
scroll to position [0, 0]
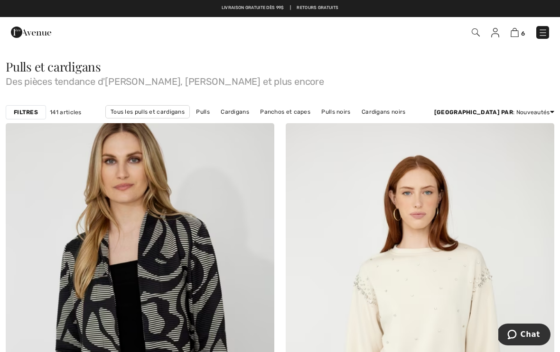
click at [523, 30] on span "6" at bounding box center [523, 33] width 4 height 7
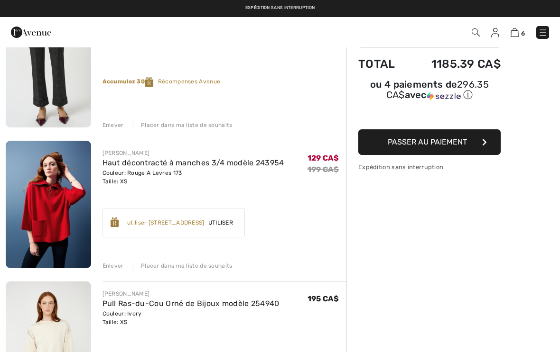
scroll to position [123, 0]
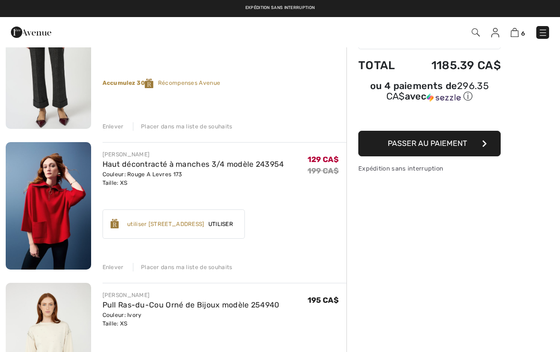
click at [125, 265] on div "Enlever Placer dans ma liste de souhaits" at bounding box center [224, 266] width 244 height 10
click at [120, 268] on div "Enlever" at bounding box center [112, 267] width 21 height 9
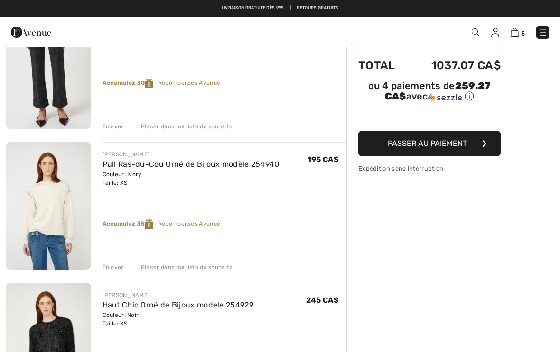
click at [123, 265] on div "Enlever Placer dans ma liste de souhaits" at bounding box center [224, 266] width 244 height 10
click at [116, 265] on div "Enlever" at bounding box center [112, 267] width 21 height 9
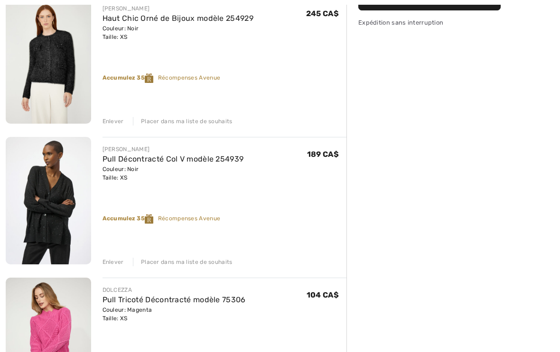
scroll to position [269, 0]
click at [118, 261] on div "Enlever" at bounding box center [112, 262] width 21 height 9
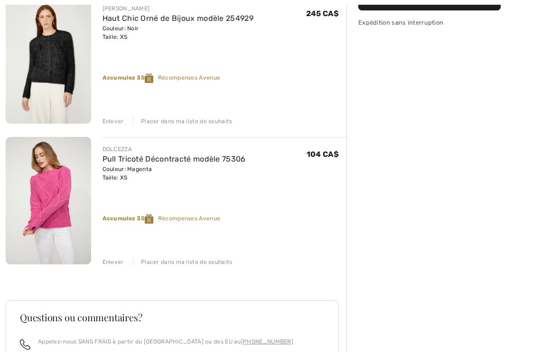
click at [116, 117] on div "Enlever Placer dans ma liste de souhaits" at bounding box center [224, 120] width 244 height 10
click at [119, 118] on div "Enlever" at bounding box center [112, 121] width 21 height 9
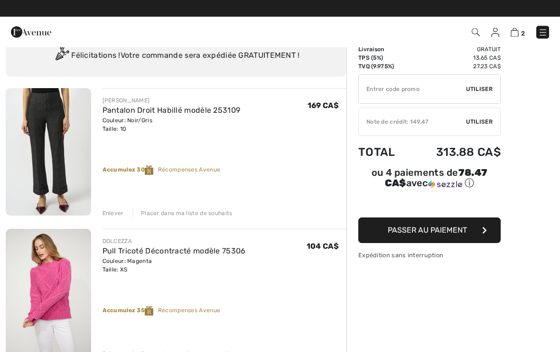
scroll to position [36, 0]
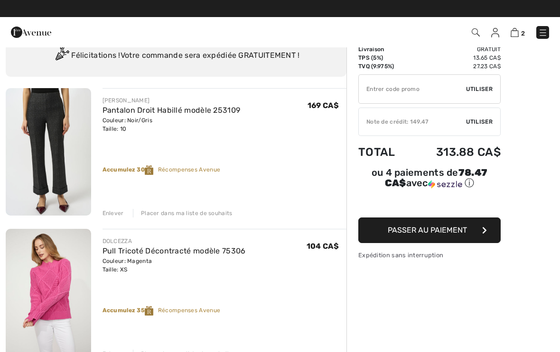
click at [463, 233] on span "Passer au paiement" at bounding box center [426, 230] width 79 height 9
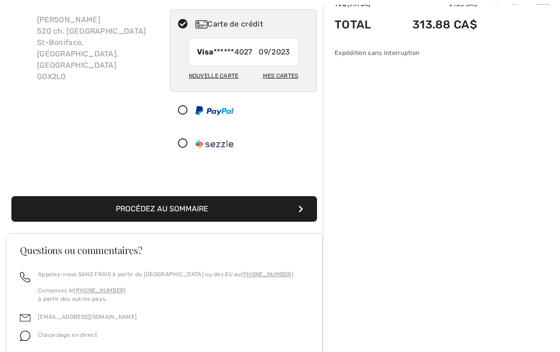
scroll to position [98, 0]
click at [287, 78] on div "Mes cartes" at bounding box center [281, 76] width 36 height 16
radio input "true"
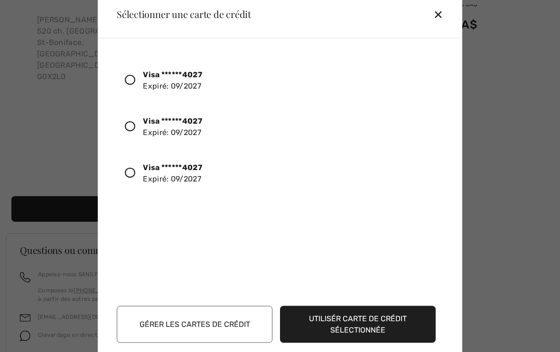
click at [128, 88] on div at bounding box center [134, 80] width 18 height 16
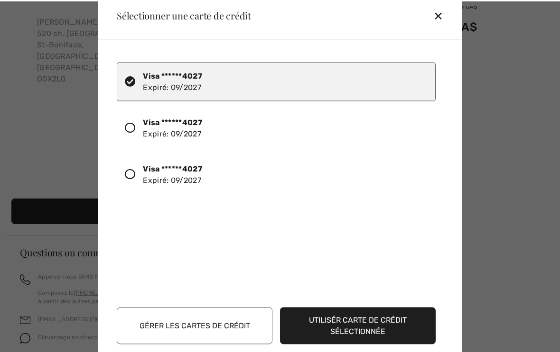
scroll to position [96, 0]
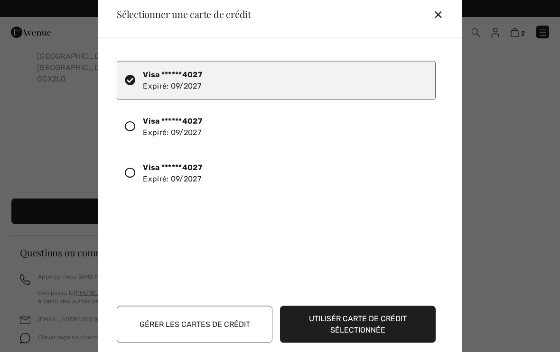
click at [450, 24] on div "✕" at bounding box center [442, 14] width 18 height 20
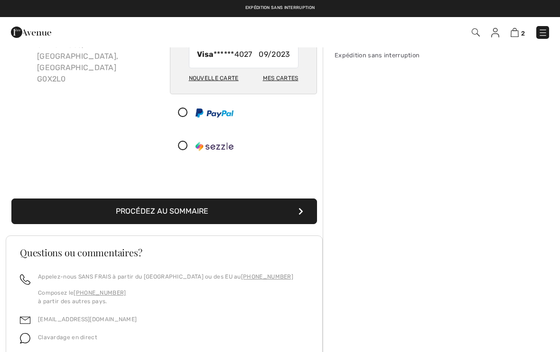
click at [296, 215] on button "Procédez au sommaire" at bounding box center [163, 212] width 305 height 26
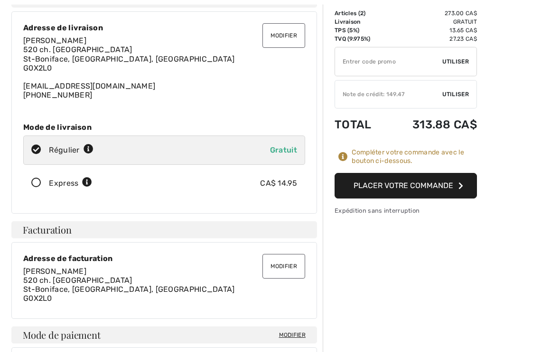
scroll to position [64, 0]
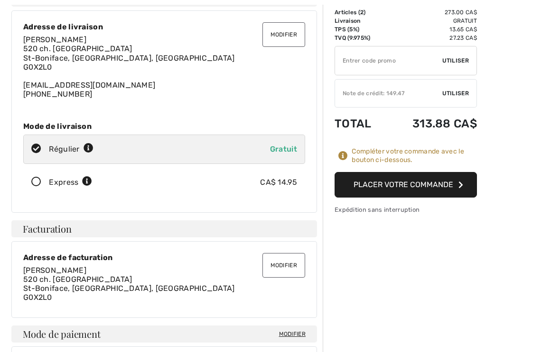
click at [452, 192] on button "Placer votre commande" at bounding box center [405, 185] width 142 height 26
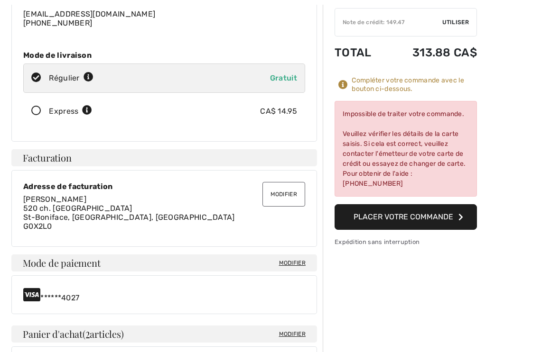
scroll to position [136, 0]
click at [464, 165] on div "Impossible de traiter votre commande. Veuillez vérifier les détails de la carte…" at bounding box center [405, 149] width 142 height 96
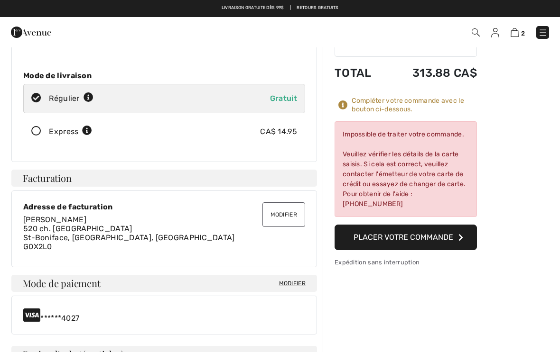
scroll to position [113, 0]
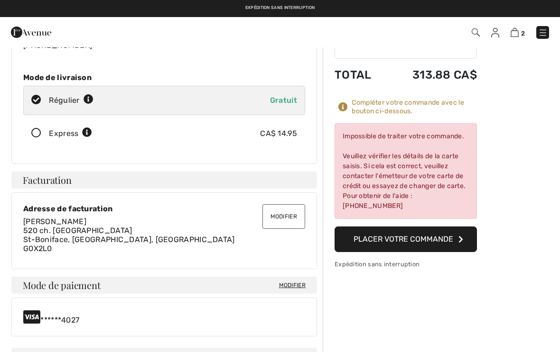
click at [304, 286] on span "Modifier" at bounding box center [292, 285] width 27 height 9
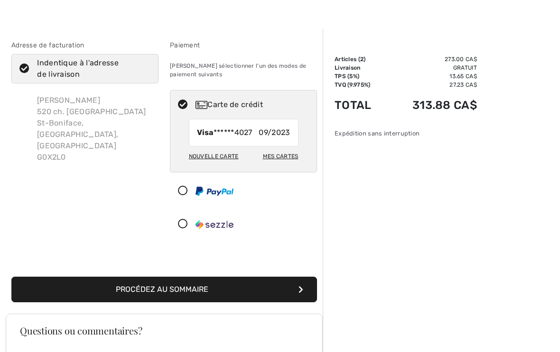
click at [295, 163] on div "Mes cartes" at bounding box center [281, 156] width 36 height 16
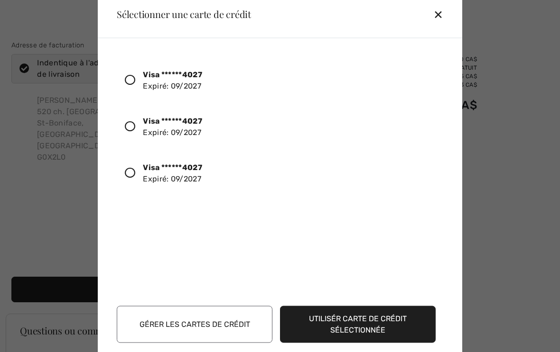
click at [142, 171] on div at bounding box center [134, 173] width 18 height 16
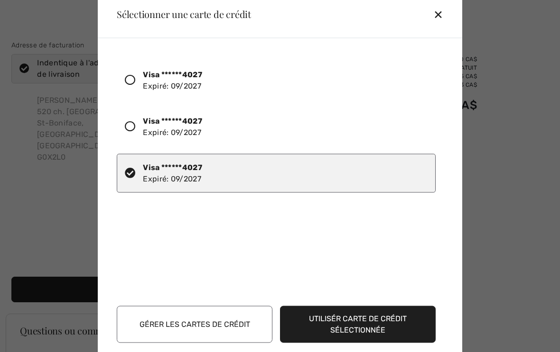
click at [251, 333] on button "Gérer les cartes de crédit" at bounding box center [195, 324] width 156 height 37
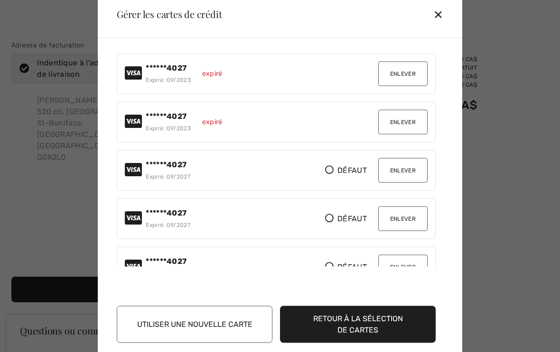
click at [415, 123] on button "Enlever" at bounding box center [402, 122] width 49 height 25
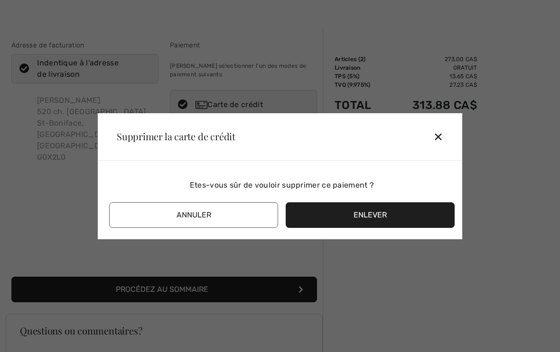
click at [362, 212] on button "Enlever" at bounding box center [369, 215] width 169 height 26
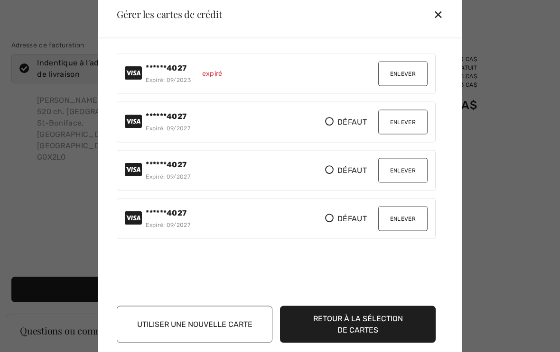
click at [421, 78] on button "Enlever" at bounding box center [402, 73] width 49 height 25
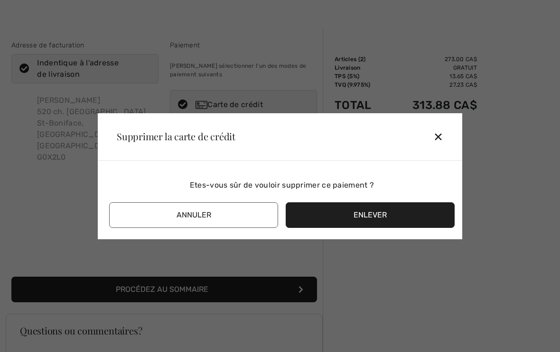
click at [438, 217] on button "Enlever" at bounding box center [369, 215] width 169 height 26
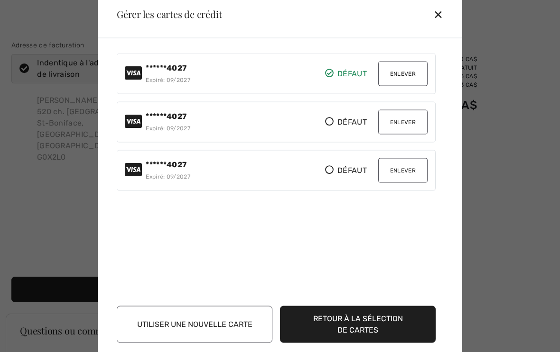
click at [498, 136] on div at bounding box center [280, 176] width 560 height 352
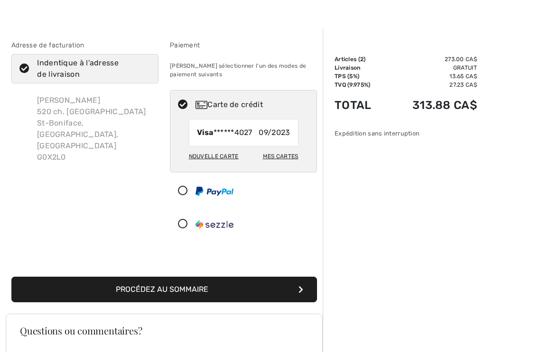
click at [297, 159] on div "Mes cartes" at bounding box center [281, 156] width 36 height 16
radio input "true"
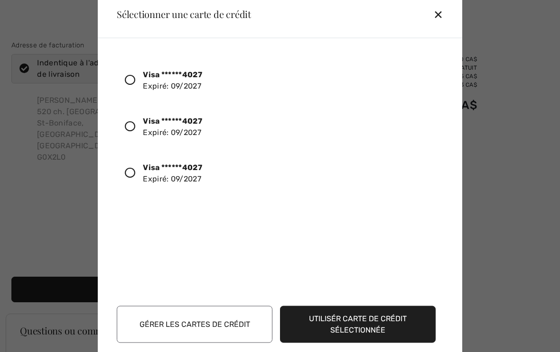
click at [250, 320] on button "Gérer les cartes de crédit" at bounding box center [195, 324] width 156 height 37
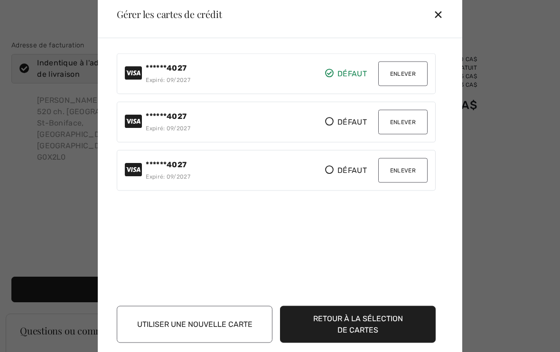
click at [418, 78] on button "Enlever" at bounding box center [402, 73] width 49 height 25
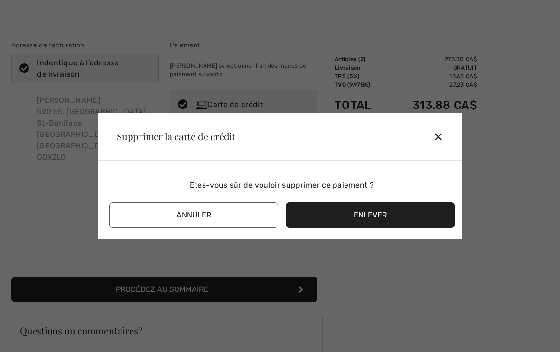
click at [418, 220] on button "Enlever" at bounding box center [369, 215] width 169 height 26
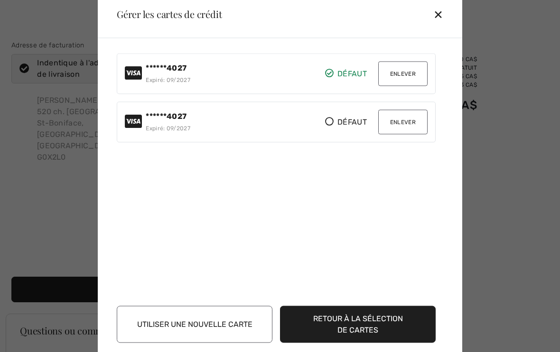
click at [329, 134] on div "Défaut Défaut Enlever" at bounding box center [376, 122] width 102 height 25
click at [333, 120] on icon at bounding box center [329, 121] width 9 height 9
click at [422, 76] on button "Enlever" at bounding box center [402, 73] width 49 height 25
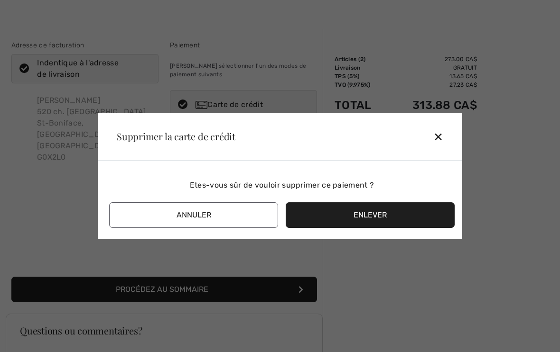
click at [430, 220] on button "Enlever" at bounding box center [369, 215] width 169 height 26
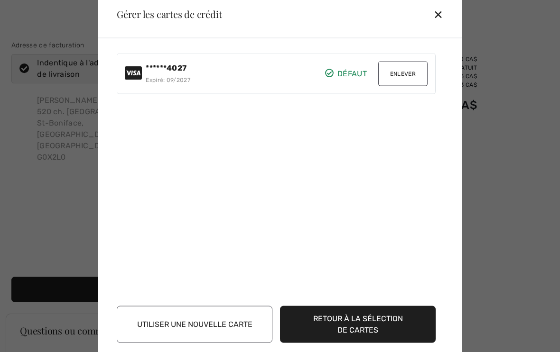
click at [248, 324] on button "Utiliser une nouvelle carte" at bounding box center [195, 324] width 156 height 37
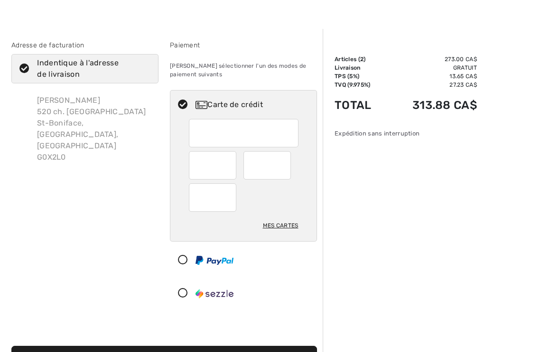
click at [432, 248] on div "Sommaire Description Articles ( 2 ) 273.00 CA$ Code promo 0.00 CA$ Livraison Gr…" at bounding box center [440, 319] width 237 height 580
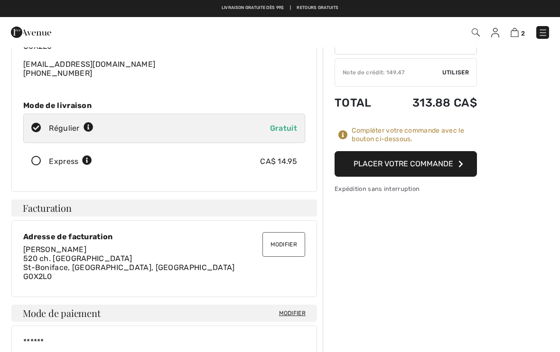
scroll to position [79, 0]
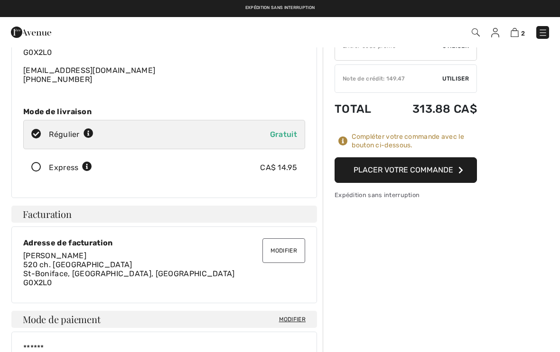
click at [445, 174] on button "Placer votre commande" at bounding box center [405, 170] width 142 height 26
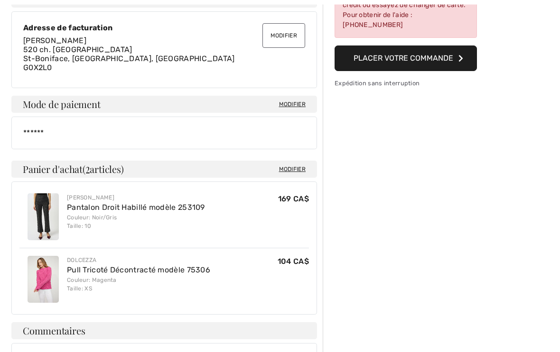
scroll to position [294, 0]
click at [450, 65] on button "Placer votre commande" at bounding box center [405, 59] width 142 height 26
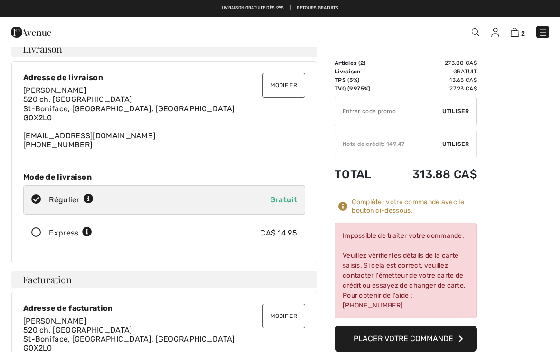
scroll to position [0, 0]
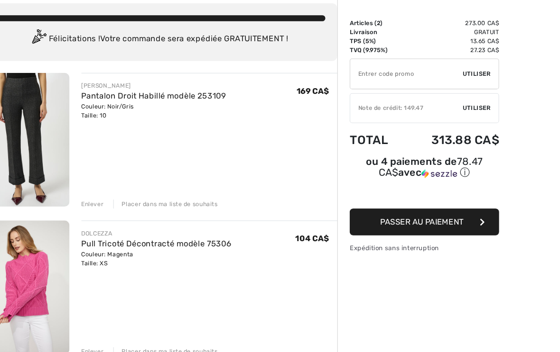
scroll to position [54, 0]
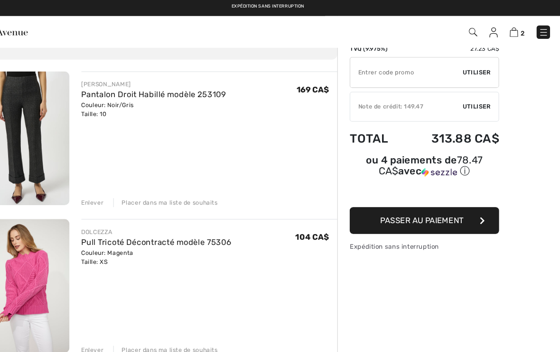
click at [453, 214] on button "Passer au paiement" at bounding box center [429, 213] width 142 height 26
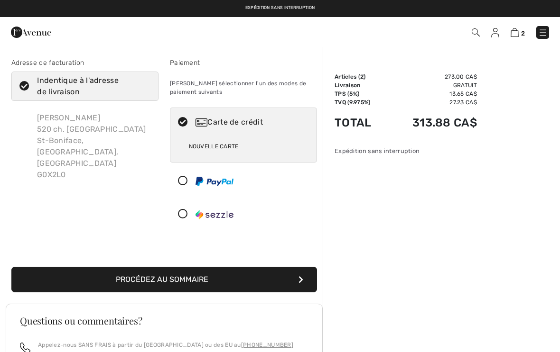
click at [239, 144] on div "Nouvelle carte" at bounding box center [244, 150] width 110 height 26
click at [228, 149] on div "Nouvelle carte" at bounding box center [214, 146] width 50 height 16
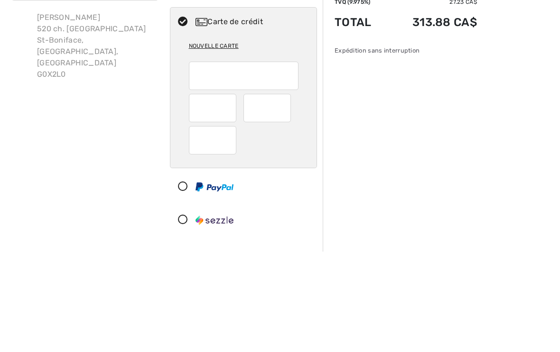
scroll to position [101, 0]
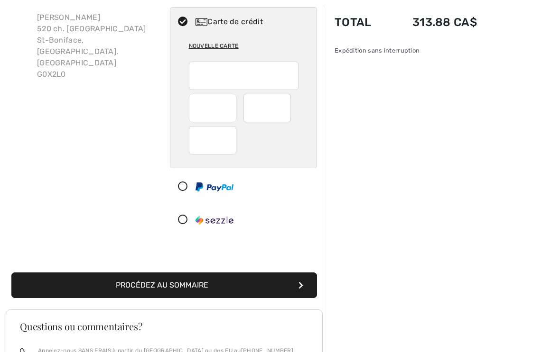
click at [314, 210] on div at bounding box center [243, 219] width 147 height 29
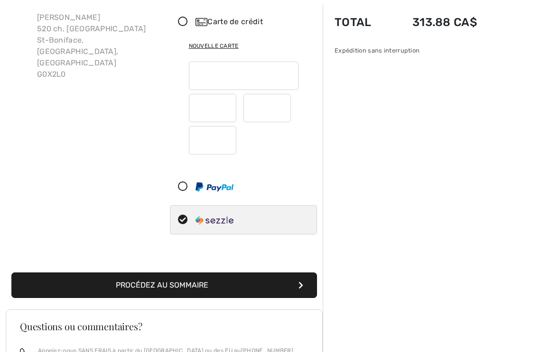
click at [291, 106] on div at bounding box center [270, 108] width 55 height 28
radio input "true"
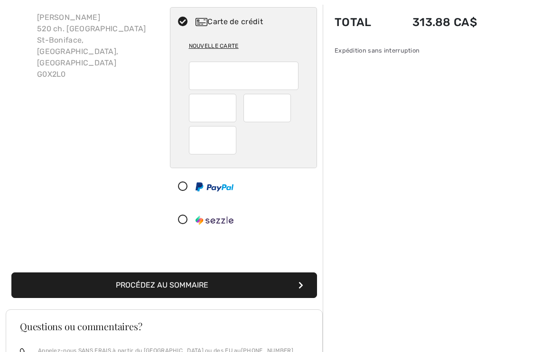
scroll to position [100, 0]
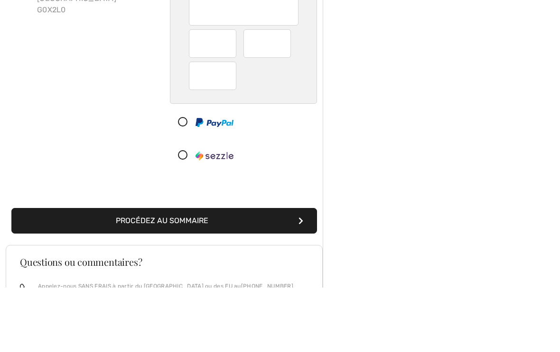
click at [444, 105] on div "Sommaire Description Articles ( 2 ) 273.00 CA$ Code promo 0.00 CA$ Livraison Gr…" at bounding box center [440, 240] width 237 height 589
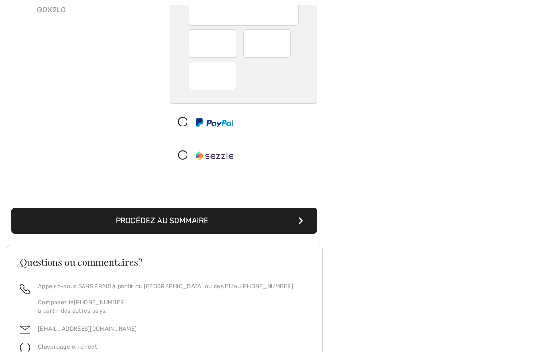
click at [301, 218] on icon "submit" at bounding box center [300, 221] width 5 height 8
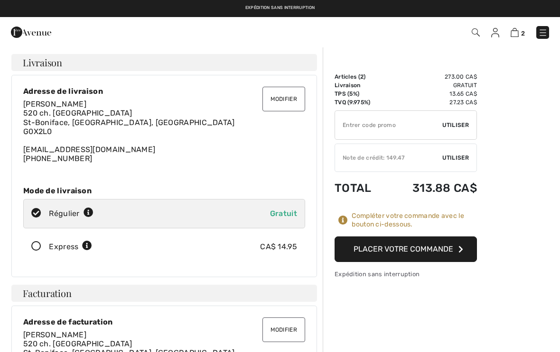
click at [450, 251] on button "Placer votre commande" at bounding box center [405, 250] width 142 height 26
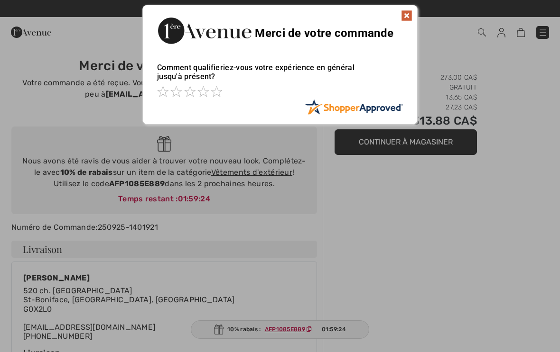
click at [220, 96] on span at bounding box center [216, 91] width 11 height 11
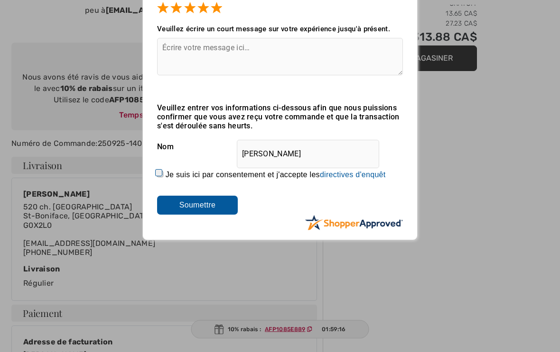
scroll to position [85, 0]
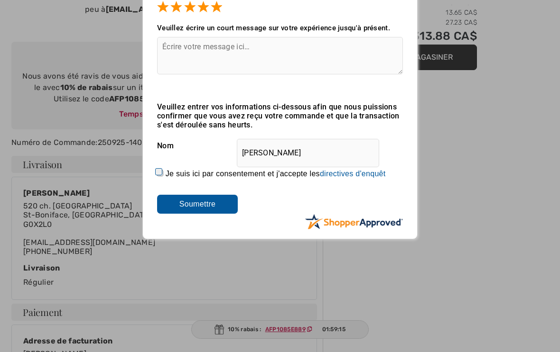
click at [216, 197] on input "Soumettre" at bounding box center [197, 204] width 81 height 19
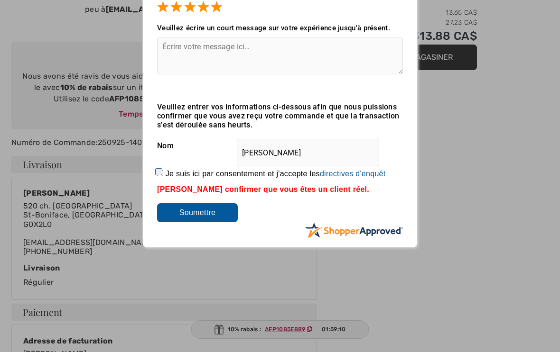
click at [172, 175] on label "Je suis ici par consentement et j'accepte les En soumettant une évaluation, vou…" at bounding box center [275, 174] width 220 height 9
click at [163, 175] on input "Je suis ici par consentement et j'accepte les En soumettant une évaluation, vou…" at bounding box center [160, 173] width 6 height 6
checkbox input "true"
click at [213, 215] on input "Soumettre" at bounding box center [197, 212] width 81 height 19
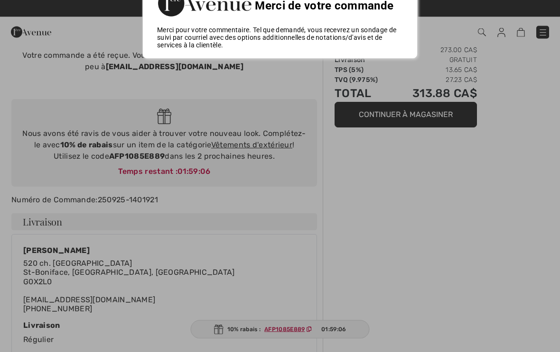
scroll to position [0, 0]
